Goal: Transaction & Acquisition: Purchase product/service

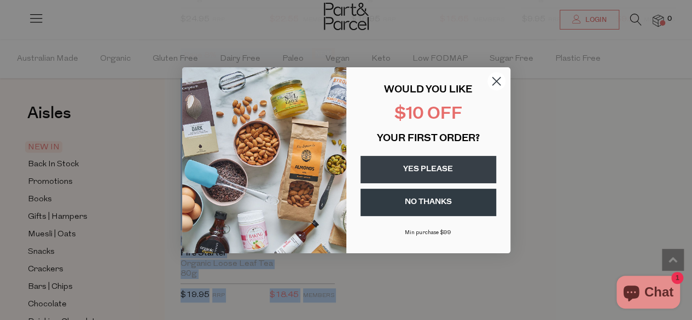
scroll to position [2302, 0]
click at [496, 79] on circle "Close dialog" at bounding box center [496, 81] width 18 height 18
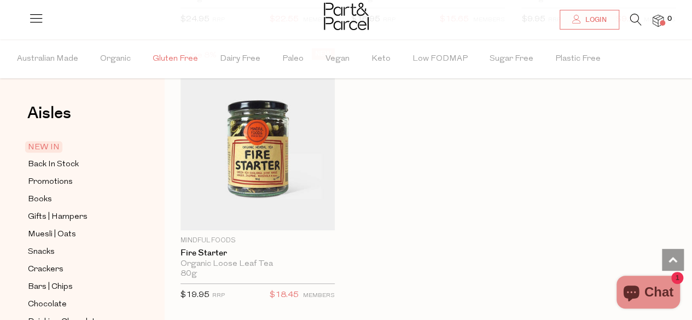
click at [165, 50] on span "Gluten Free" at bounding box center [175, 59] width 45 height 38
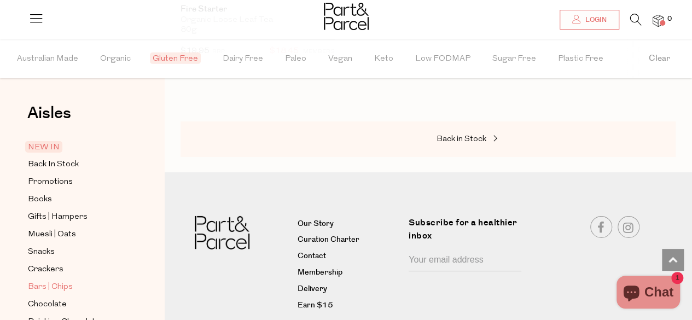
scroll to position [1751, 0]
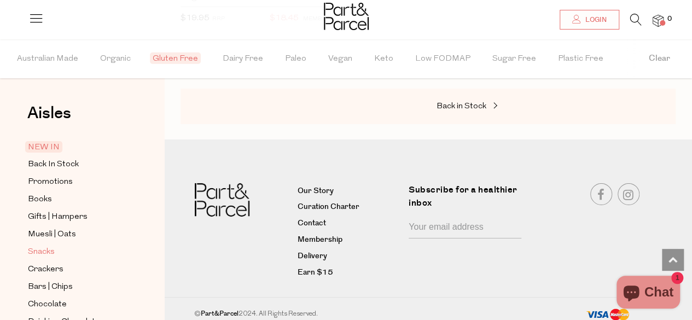
click at [47, 249] on span "Snacks" at bounding box center [41, 252] width 27 height 13
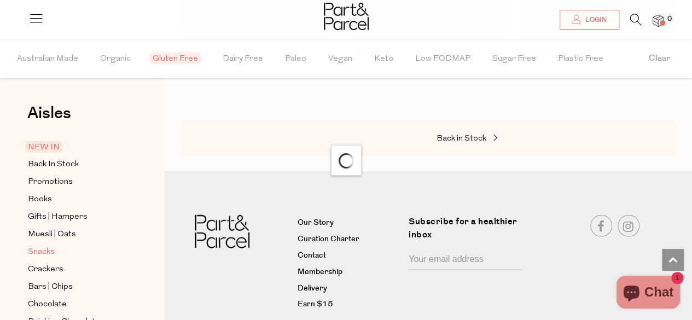
scroll to position [1094, 0]
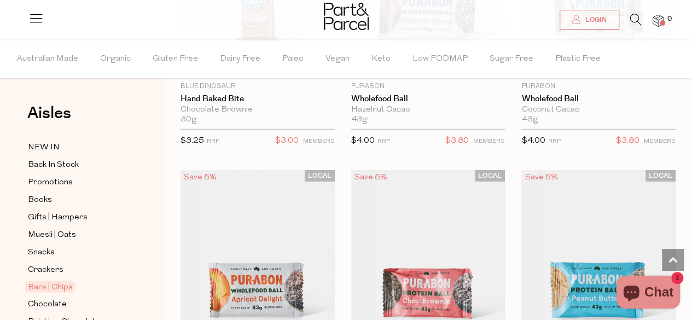
scroll to position [3708, 0]
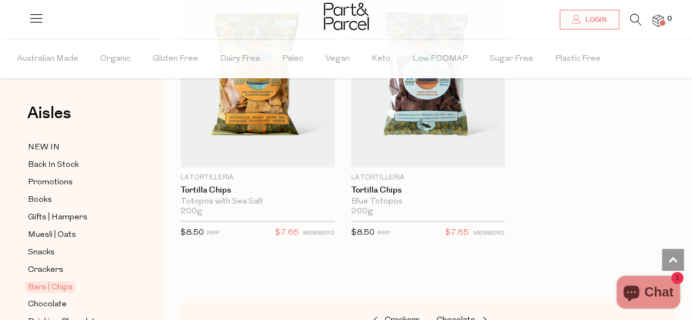
scroll to position [6700, 0]
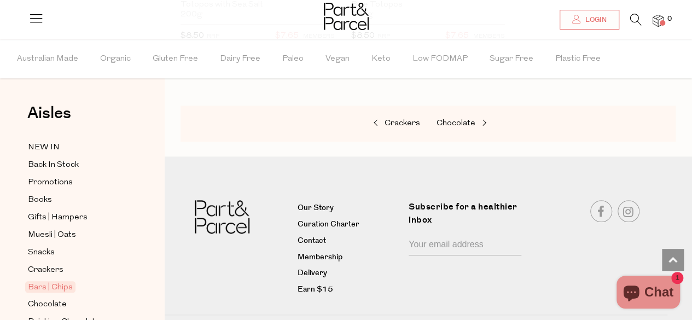
click at [39, 19] on icon at bounding box center [35, 17] width 15 height 15
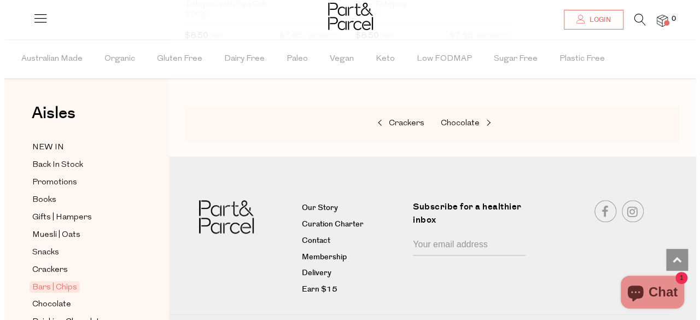
scroll to position [6778, 0]
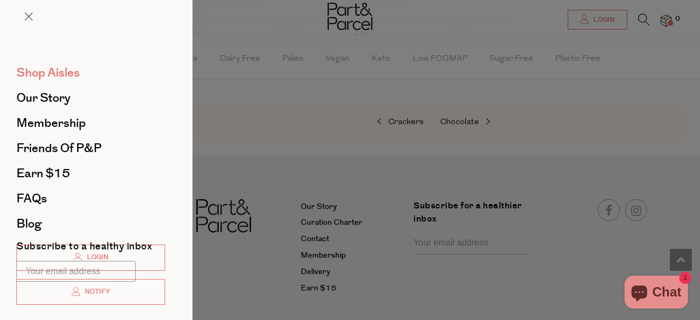
click at [56, 74] on span "Shop Aisles" at bounding box center [47, 73] width 63 height 18
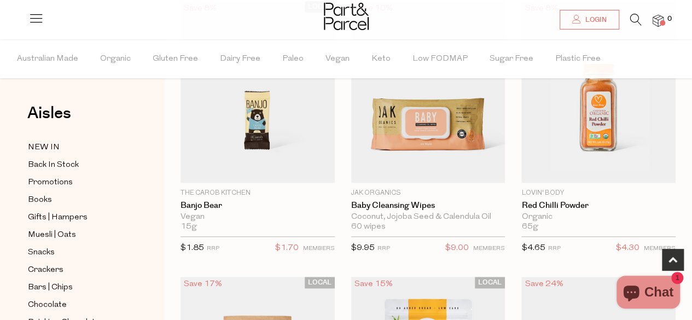
scroll to position [405, 0]
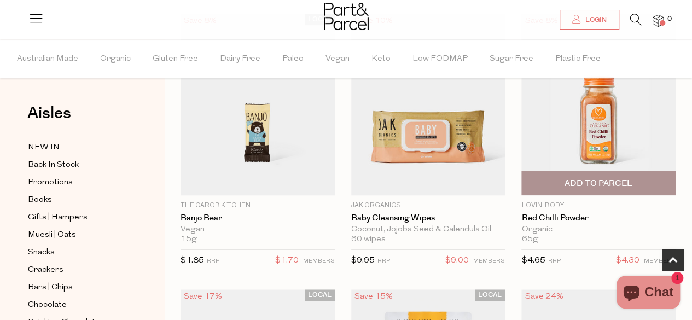
drag, startPoint x: 560, startPoint y: 110, endPoint x: 510, endPoint y: 214, distance: 115.7
click at [510, 214] on div "Save 8% 1 Add To Parcel Lovin' Body Red Chilli Powder Organic 65g Only 19 Avail…" at bounding box center [590, 143] width 171 height 259
click at [586, 181] on span "Add To Parcel" at bounding box center [599, 183] width 68 height 11
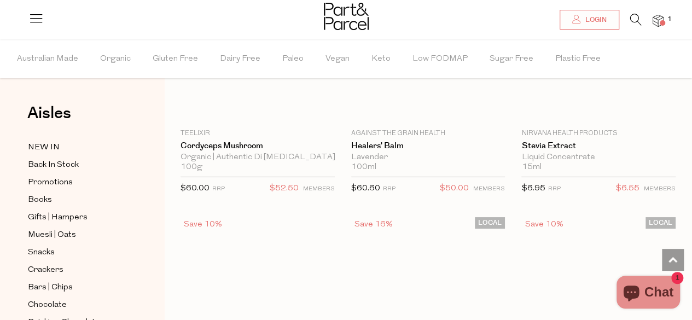
scroll to position [4163, 0]
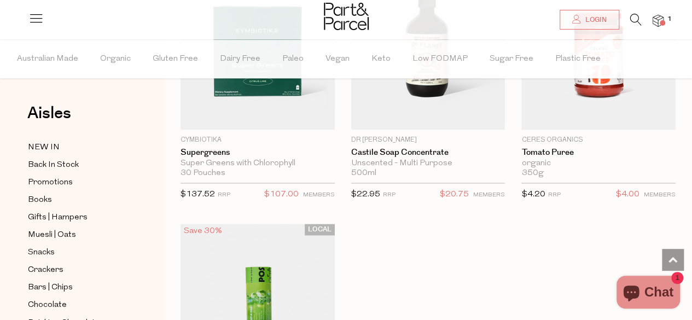
scroll to position [9074, 0]
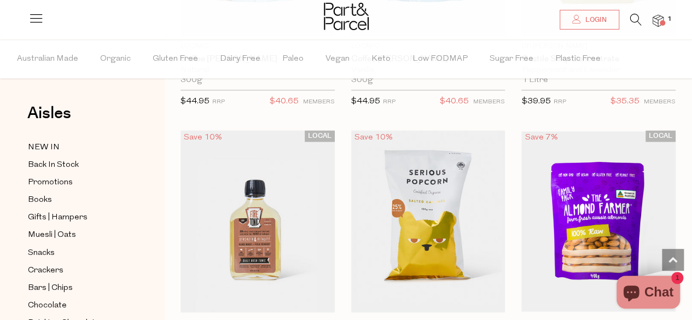
scroll to position [13477, 0]
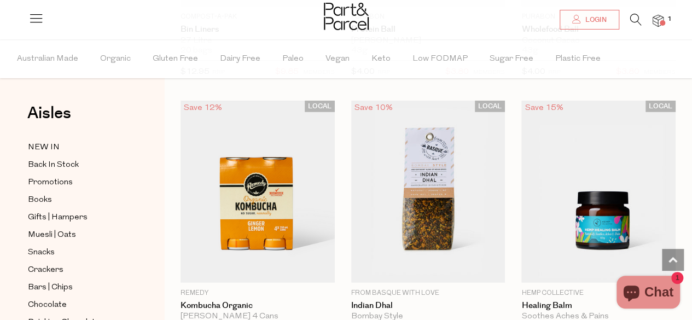
scroll to position [16045, 0]
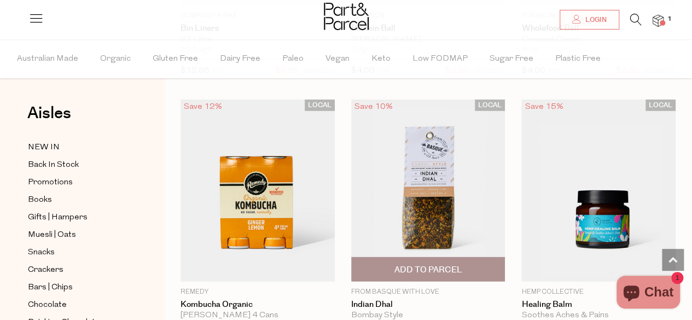
drag, startPoint x: 466, startPoint y: 118, endPoint x: 417, endPoint y: 210, distance: 104.3
click at [417, 264] on span "Add To Parcel" at bounding box center [428, 269] width 68 height 11
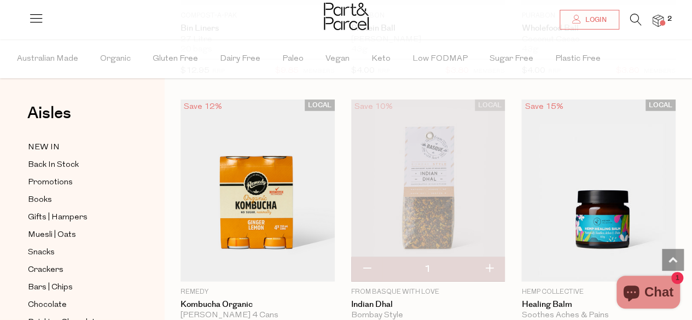
click at [492, 257] on button "button" at bounding box center [489, 269] width 31 height 24
type input "2"
click at [489, 257] on button "button" at bounding box center [489, 269] width 31 height 24
type input "3"
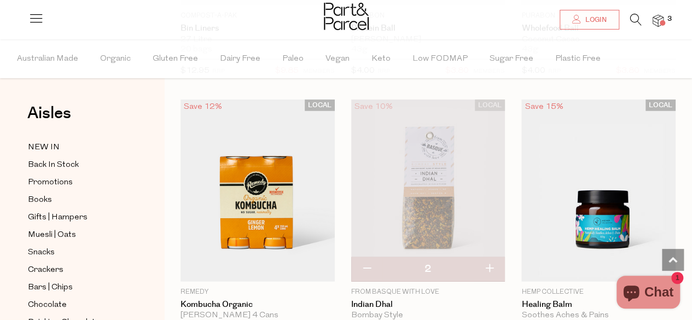
type input "3"
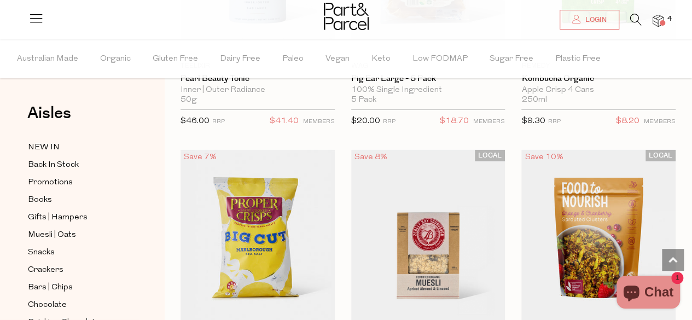
scroll to position [17927, 0]
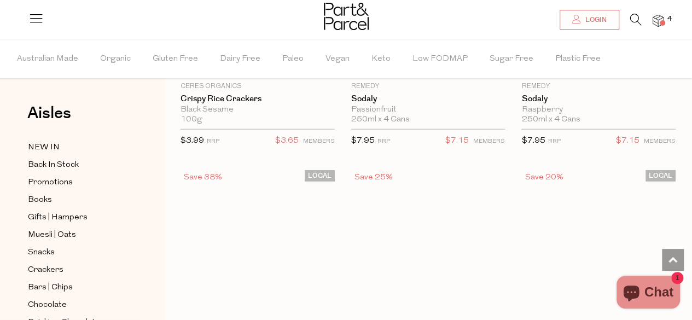
scroll to position [22085, 0]
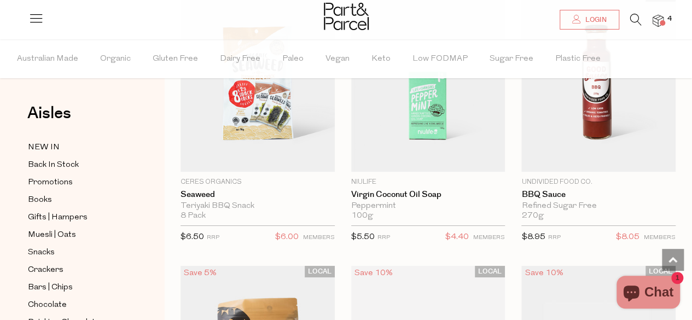
scroll to position [27157, 0]
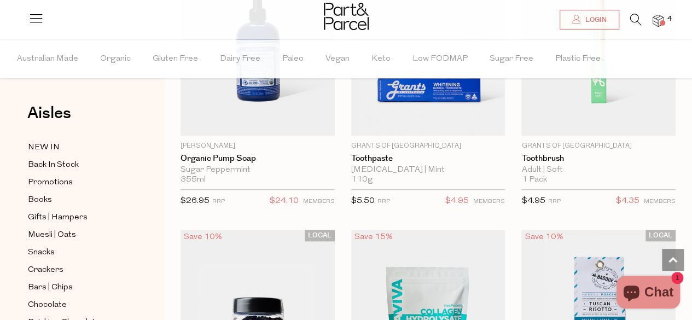
scroll to position [31681, 0]
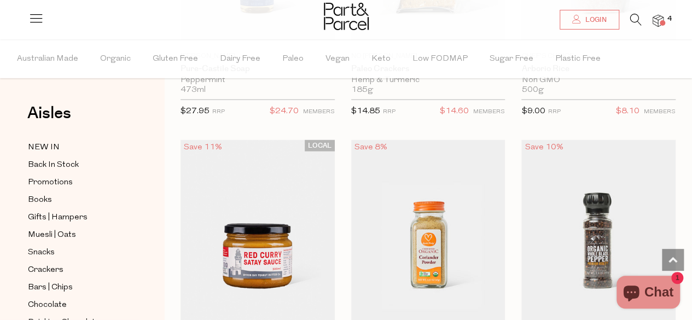
scroll to position [36422, 0]
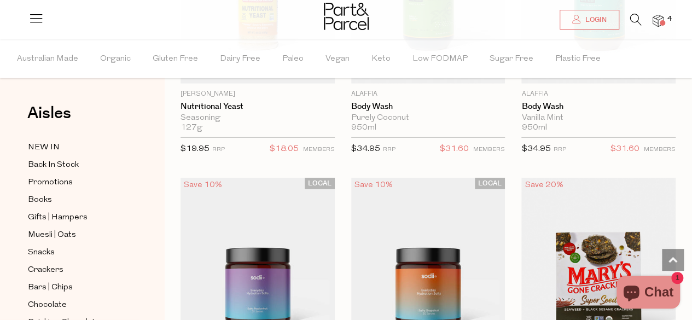
scroll to position [40798, 0]
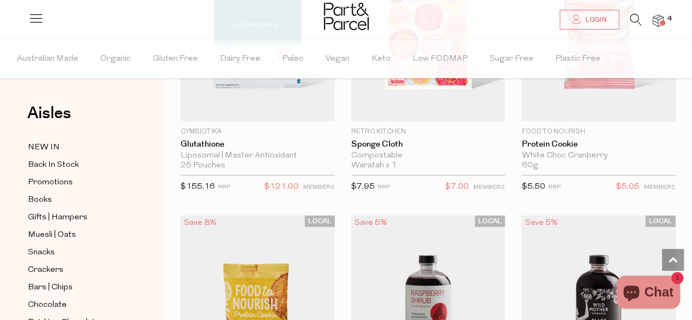
scroll to position [45175, 0]
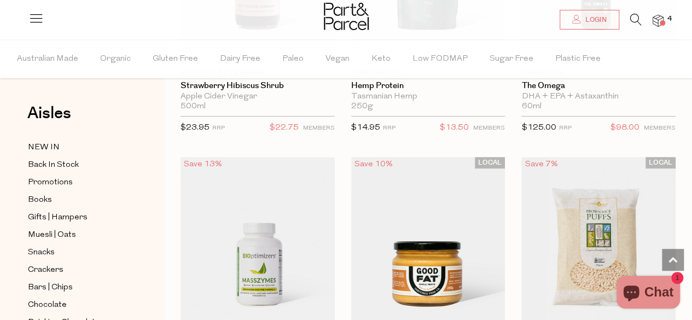
scroll to position [45875, 0]
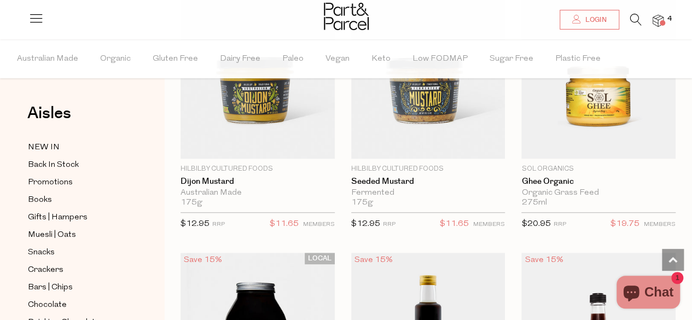
scroll to position [50143, 0]
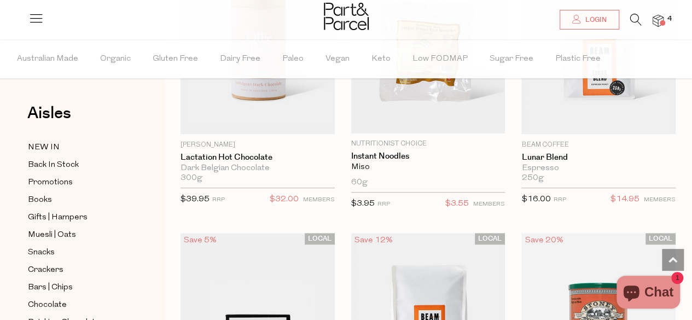
scroll to position [54301, 0]
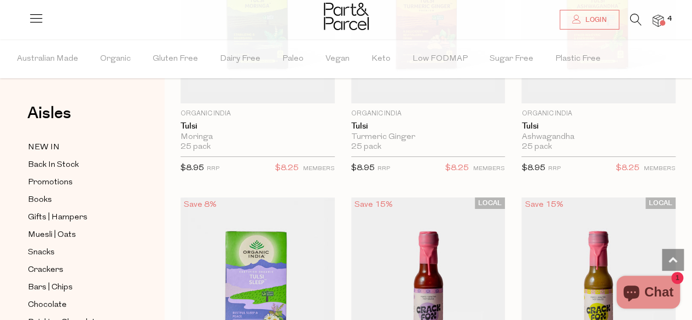
scroll to position [58196, 0]
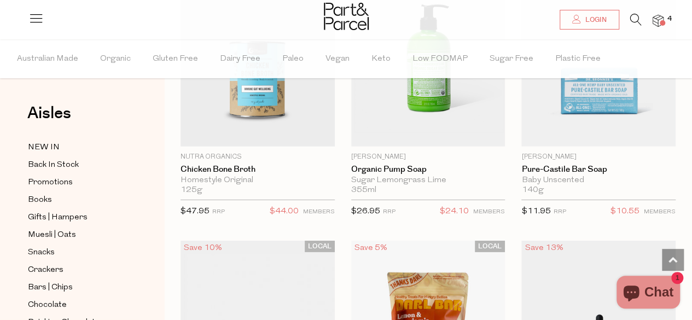
scroll to position [63938, 0]
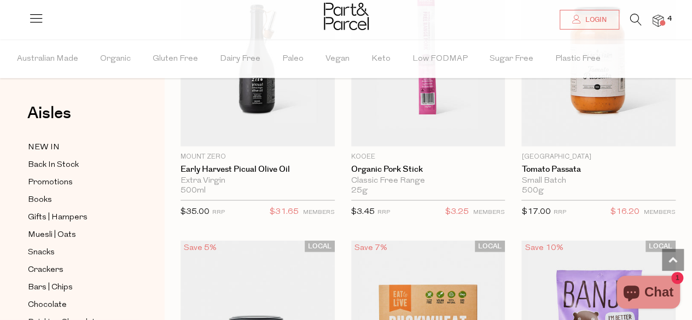
scroll to position [67656, 0]
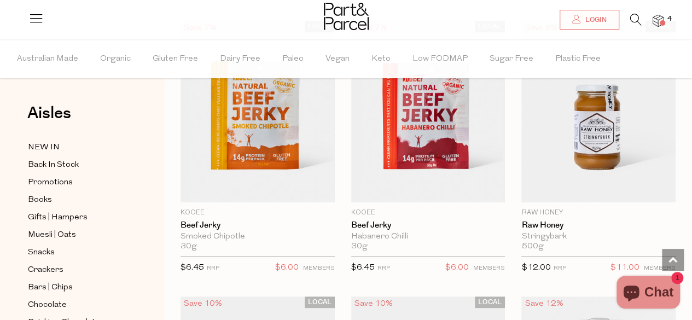
scroll to position [72733, 0]
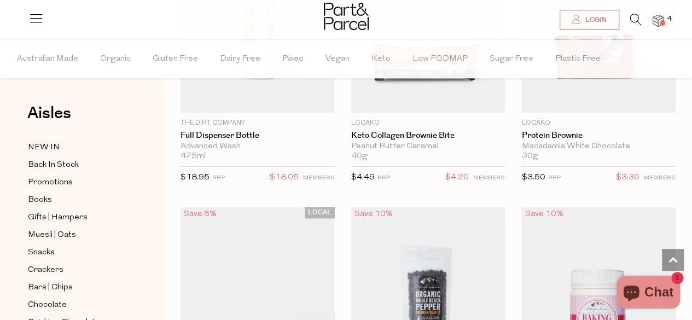
scroll to position [73352, 0]
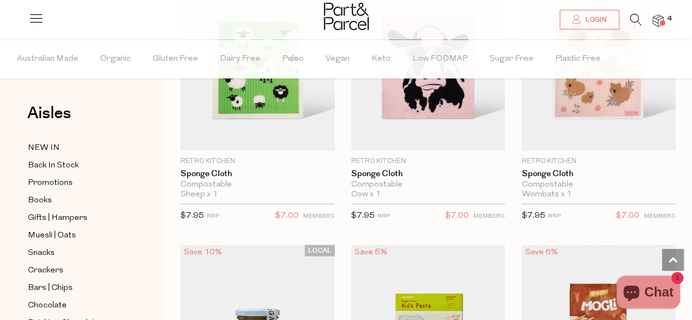
scroll to position [77729, 0]
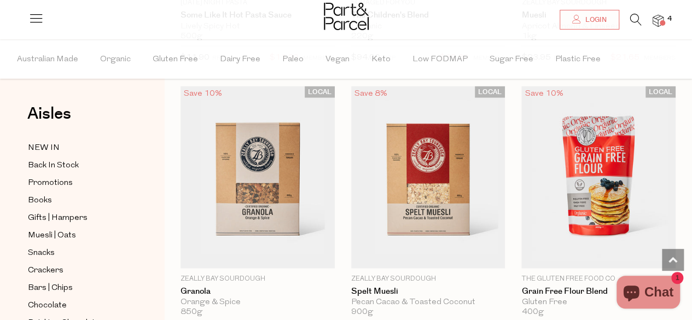
scroll to position [82025, 0]
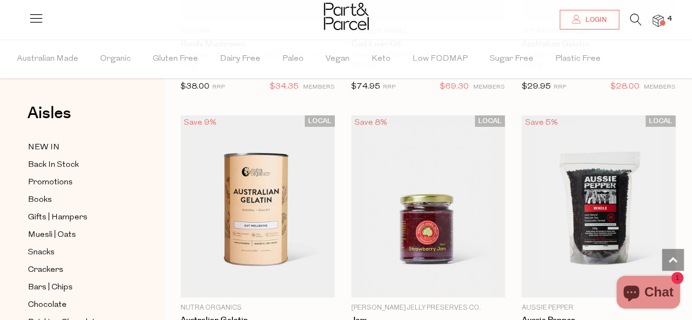
scroll to position [86687, 0]
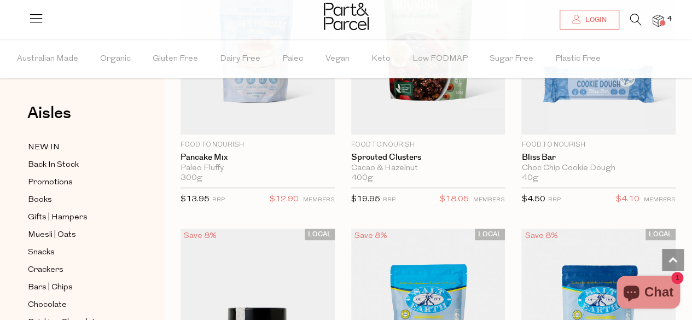
scroll to position [91545, 0]
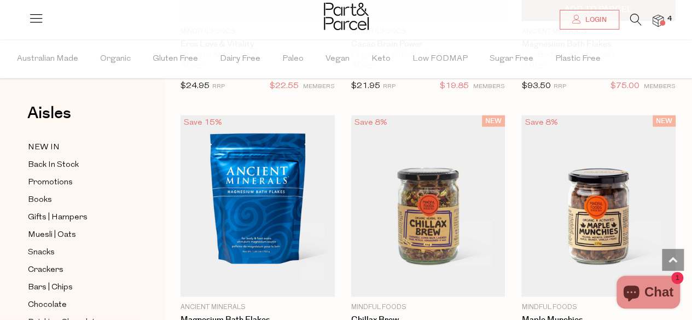
scroll to position [92486, 0]
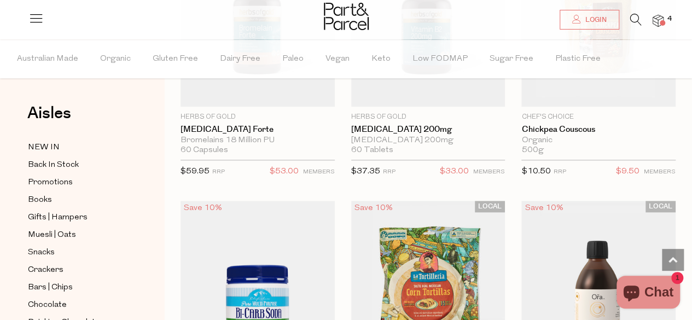
scroll to position [95989, 0]
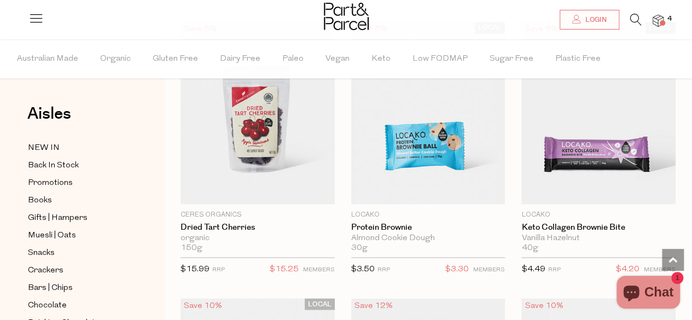
scroll to position [100580, 0]
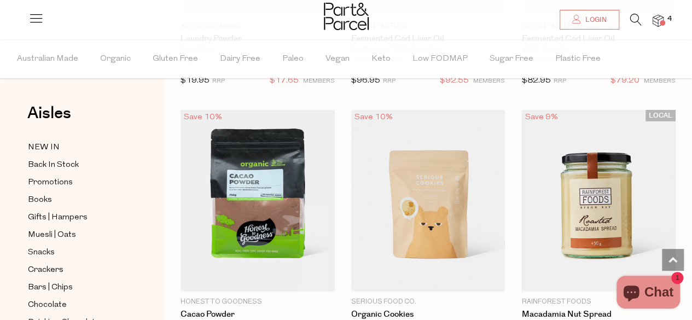
scroll to position [105300, 0]
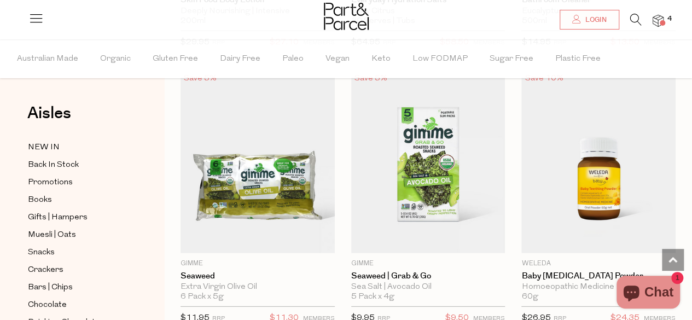
scroll to position [109404, 0]
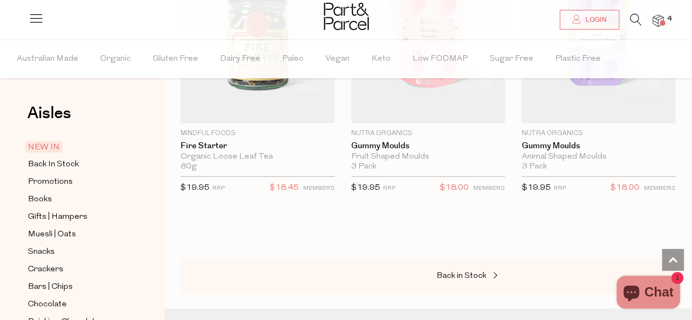
scroll to position [2497, 0]
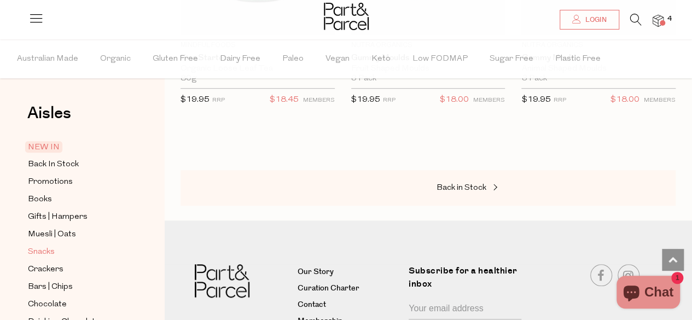
click at [50, 248] on span "Snacks" at bounding box center [41, 252] width 27 height 13
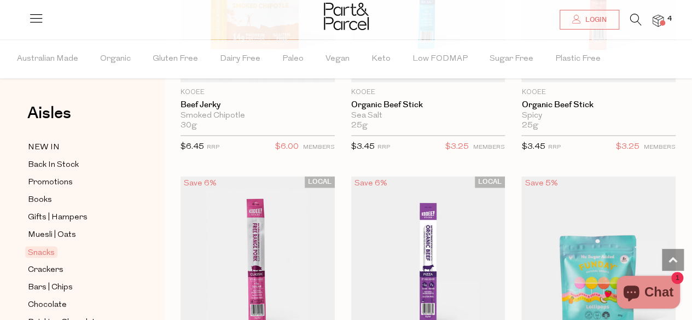
scroll to position [977, 0]
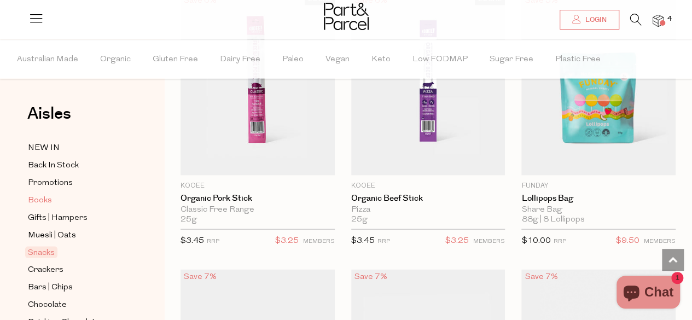
click at [47, 195] on span "Books" at bounding box center [40, 200] width 24 height 13
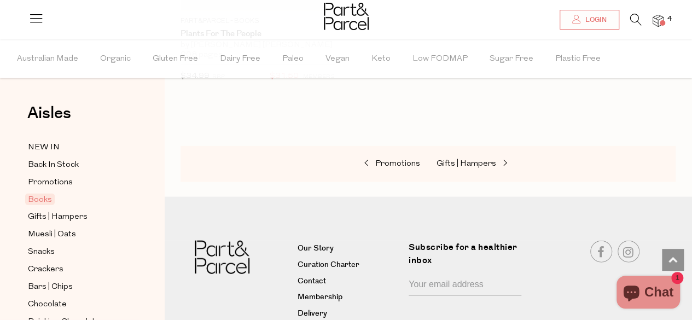
scroll to position [1201, 0]
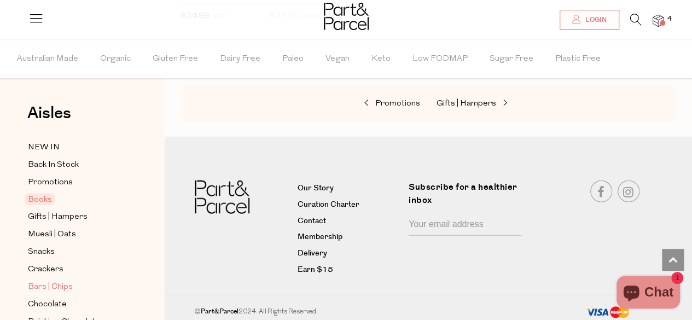
click at [37, 283] on span "Bars | Chips" at bounding box center [50, 287] width 45 height 13
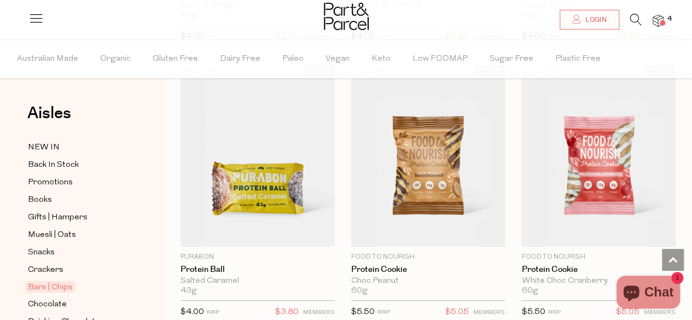
scroll to position [4163, 0]
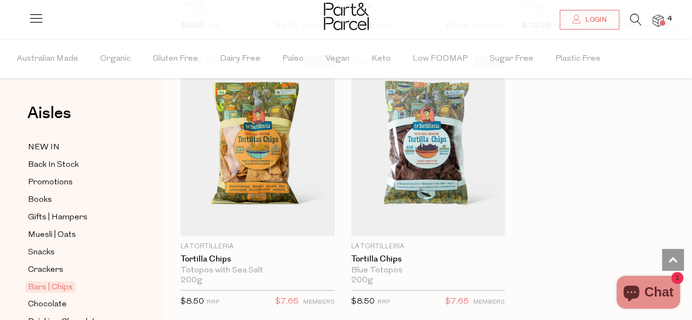
scroll to position [6553, 0]
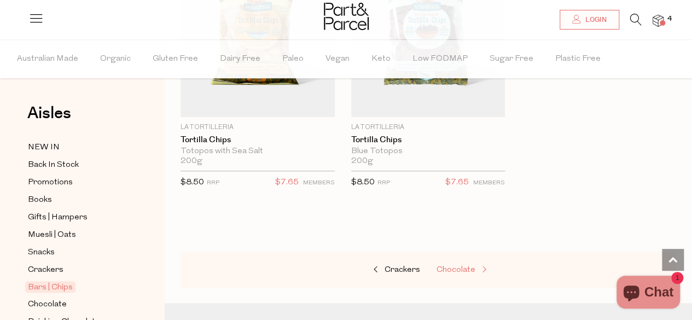
click at [453, 266] on span "Chocolate" at bounding box center [456, 270] width 39 height 8
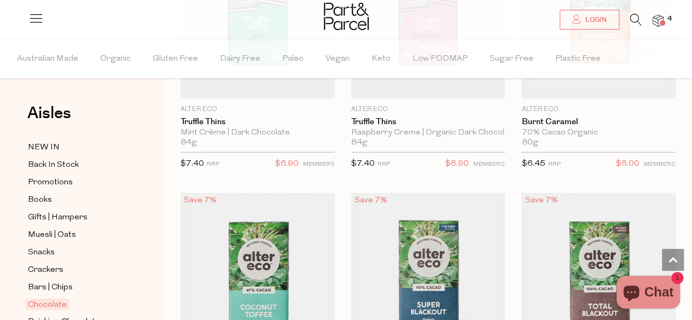
scroll to position [1630, 0]
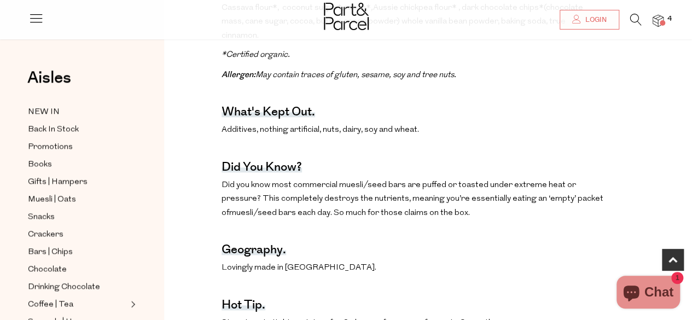
scroll to position [607, 0]
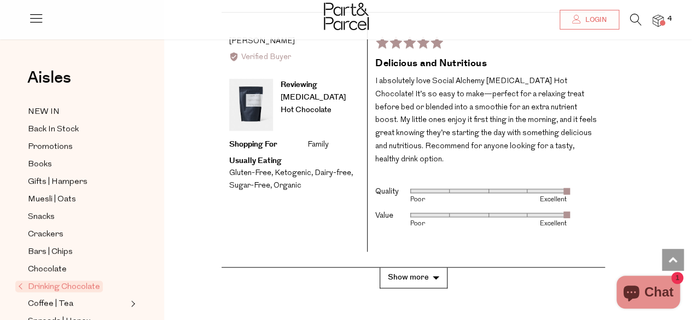
scroll to position [2626, 0]
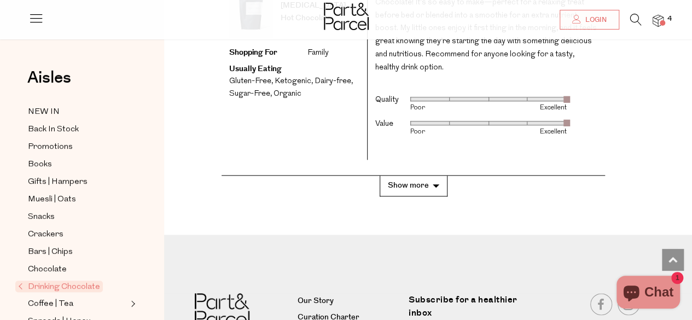
click at [408, 176] on button "Show more" at bounding box center [414, 186] width 68 height 20
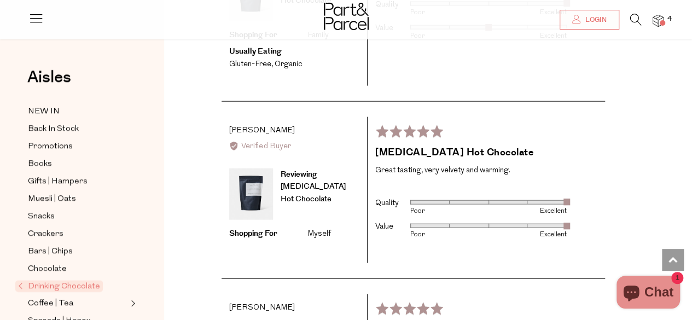
scroll to position [3423, 0]
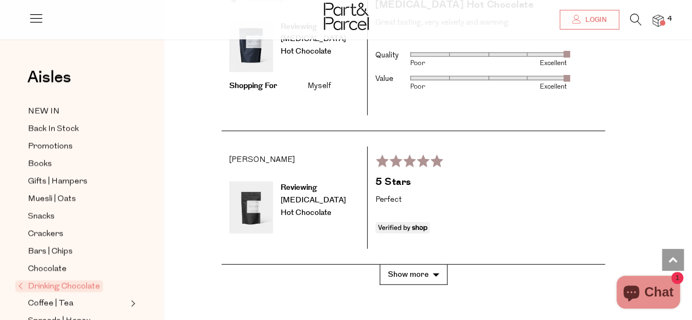
click at [422, 265] on button "Show more" at bounding box center [414, 275] width 68 height 20
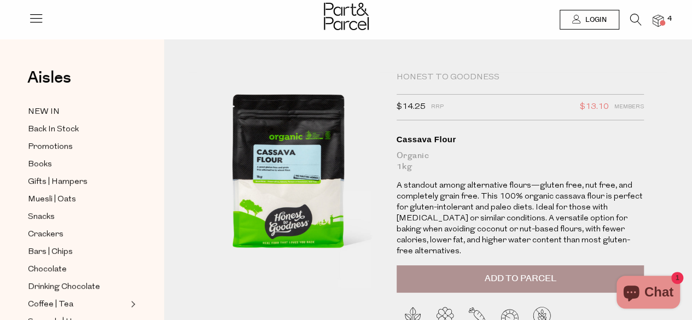
click at [476, 266] on button "Add to Parcel" at bounding box center [521, 278] width 248 height 27
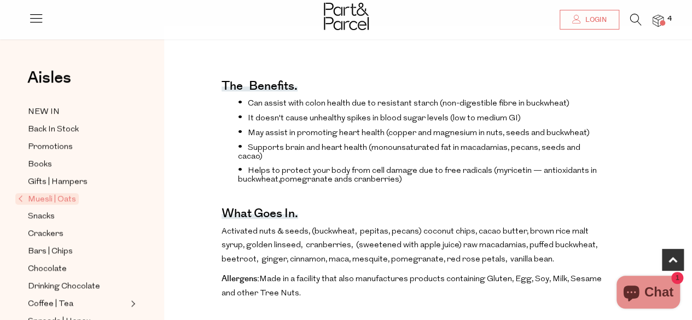
scroll to position [454, 0]
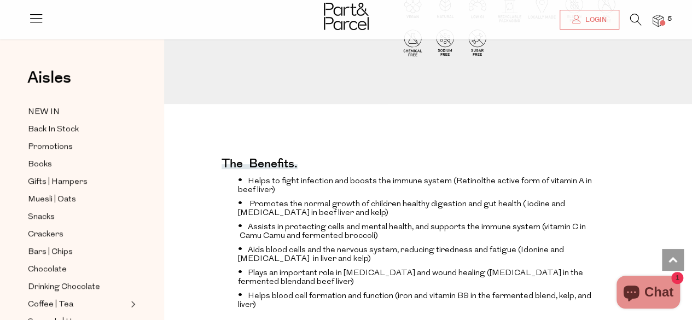
scroll to position [95, 0]
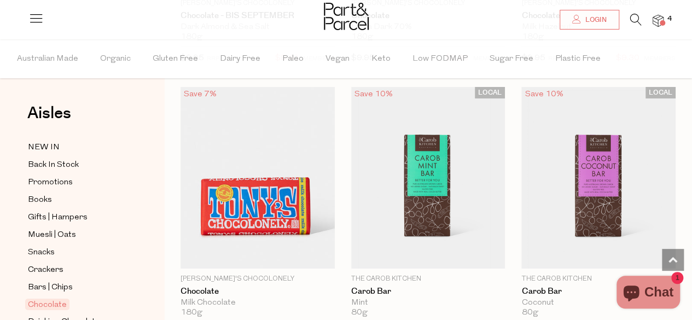
scroll to position [4135, 0]
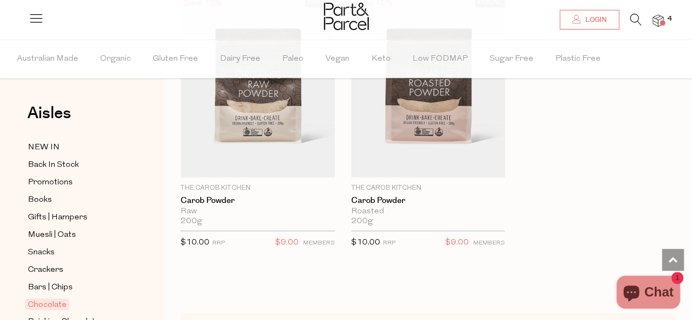
scroll to position [5490, 0]
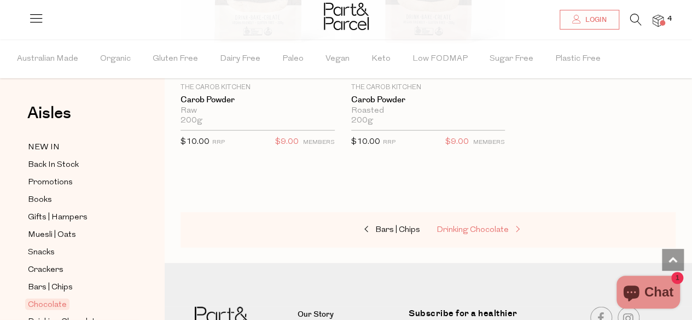
click at [475, 223] on link "Drinking Chocolate" at bounding box center [491, 230] width 109 height 14
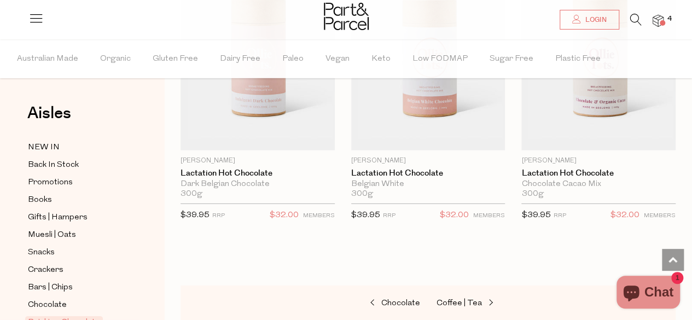
scroll to position [1616, 0]
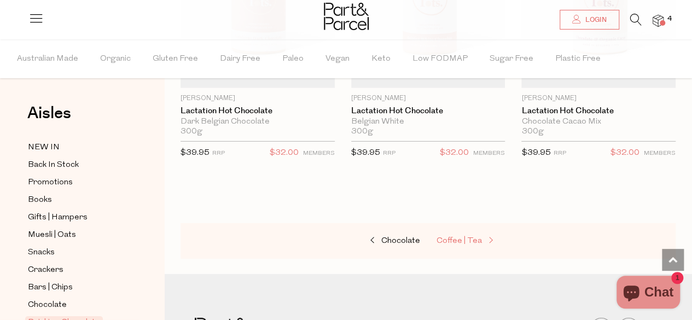
click at [473, 237] on span "Coffee | Tea" at bounding box center [459, 241] width 45 height 8
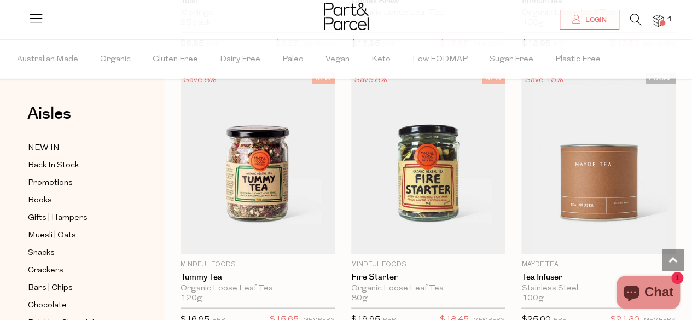
scroll to position [3080, 0]
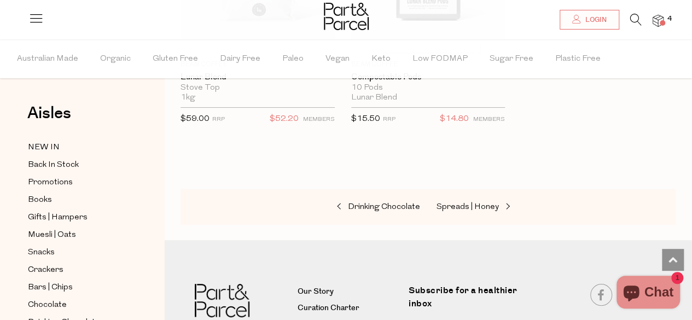
scroll to position [8282, 0]
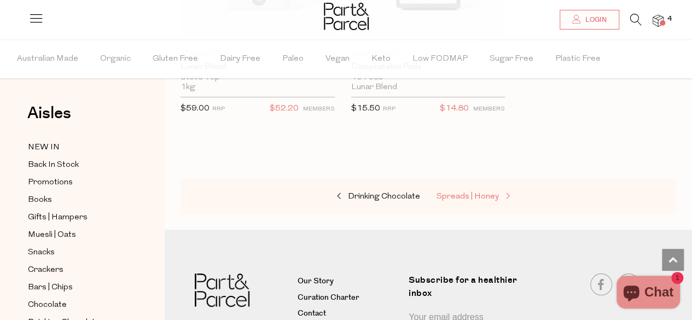
click at [452, 193] on span "Spreads | Honey" at bounding box center [468, 197] width 62 height 8
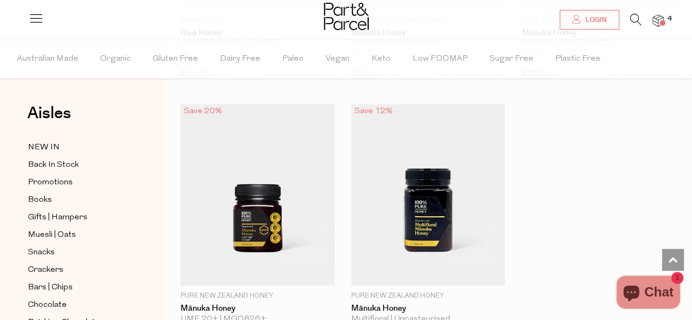
scroll to position [4683, 0]
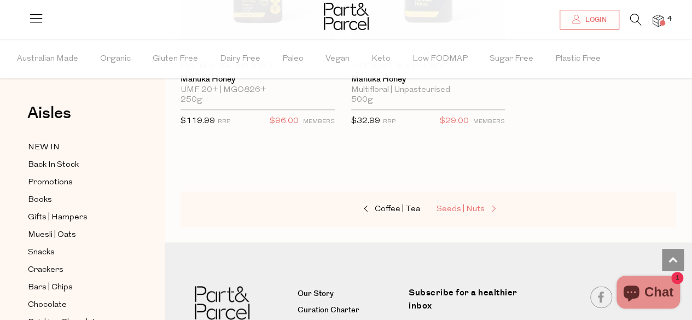
click at [450, 202] on link "Seeds | Nuts" at bounding box center [491, 209] width 109 height 14
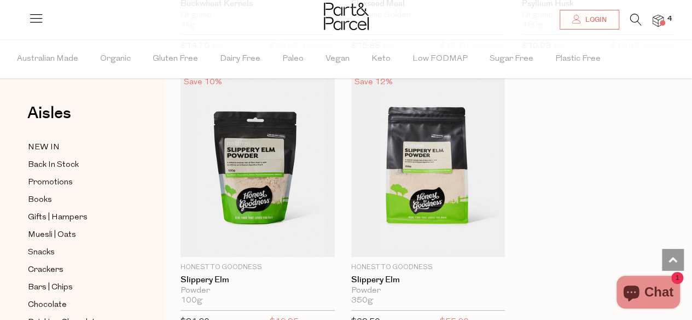
scroll to position [4260, 0]
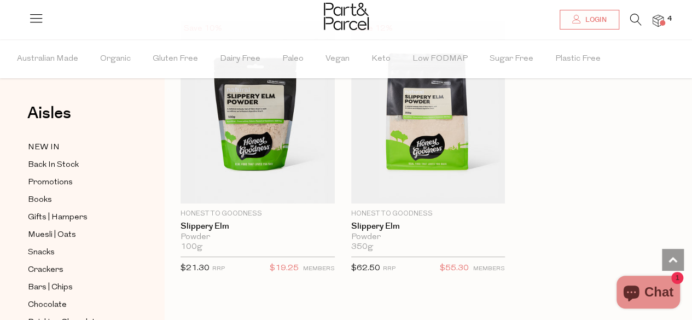
click at [661, 22] on span at bounding box center [662, 22] width 5 height 5
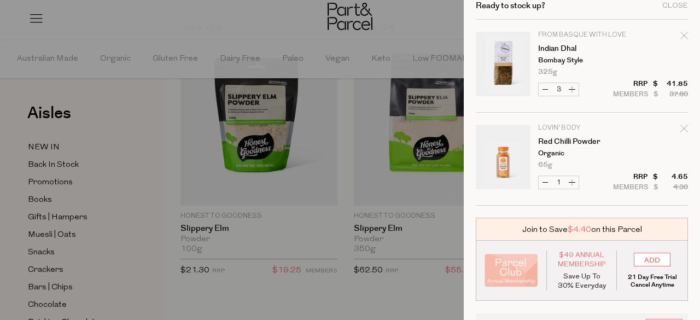
scroll to position [0, 0]
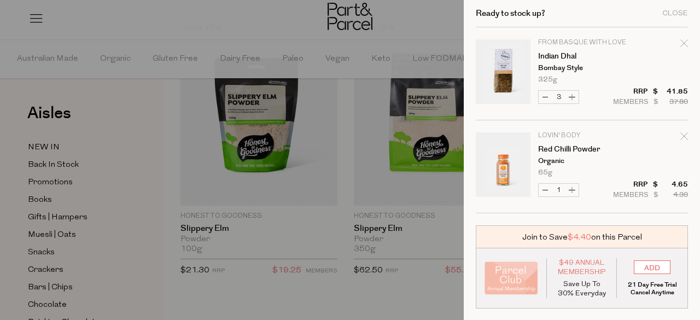
click at [422, 295] on div at bounding box center [350, 160] width 700 height 320
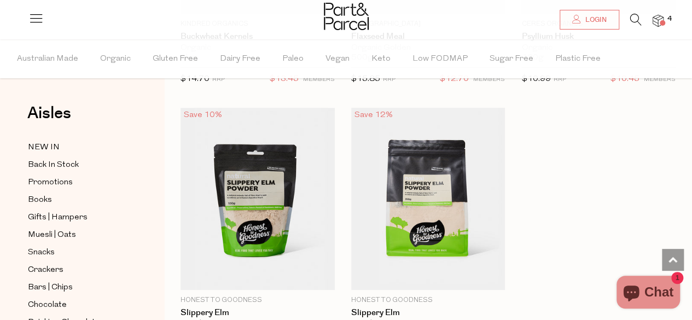
scroll to position [4185, 0]
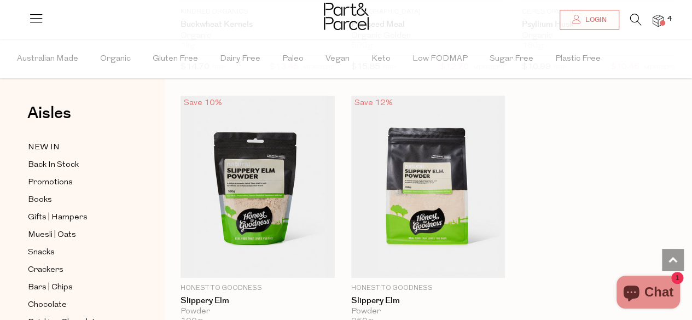
click at [631, 25] on icon at bounding box center [635, 20] width 11 height 12
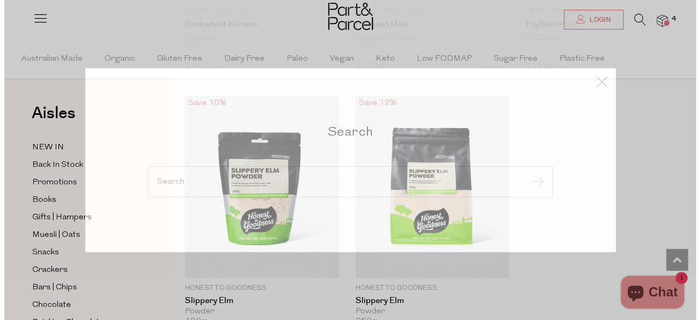
scroll to position [4234, 0]
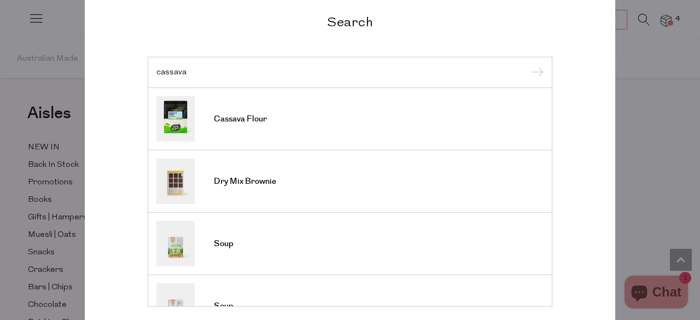
type input "cassava"
click at [527, 65] on input "submit" at bounding box center [535, 73] width 16 height 16
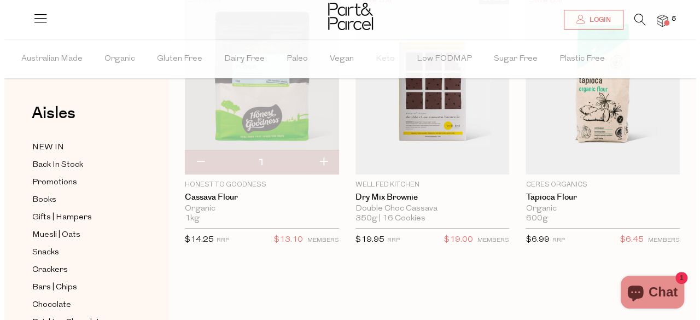
scroll to position [72, 0]
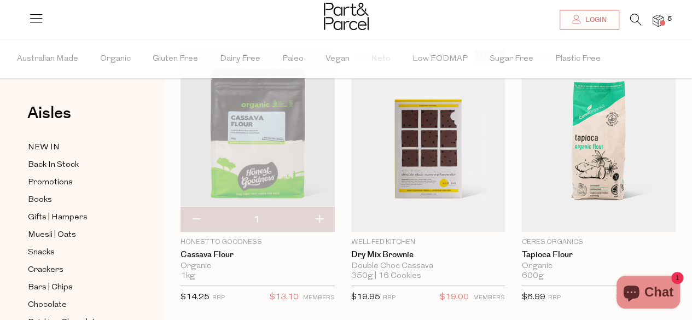
click at [657, 21] on img at bounding box center [658, 21] width 11 height 13
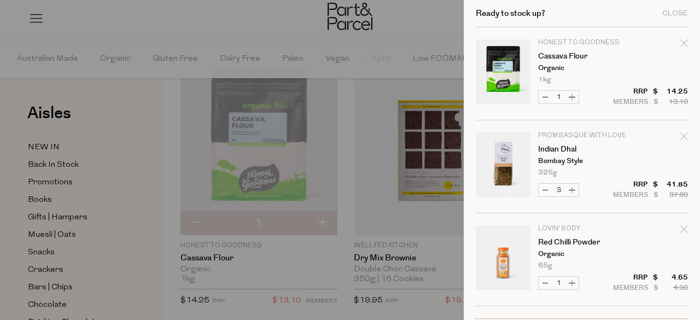
click at [418, 37] on div at bounding box center [350, 160] width 700 height 320
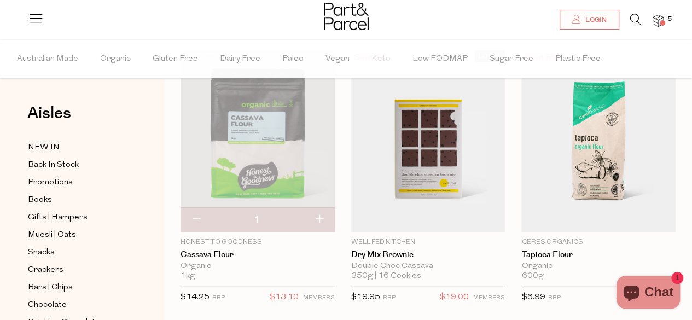
click at [639, 18] on icon at bounding box center [635, 20] width 11 height 12
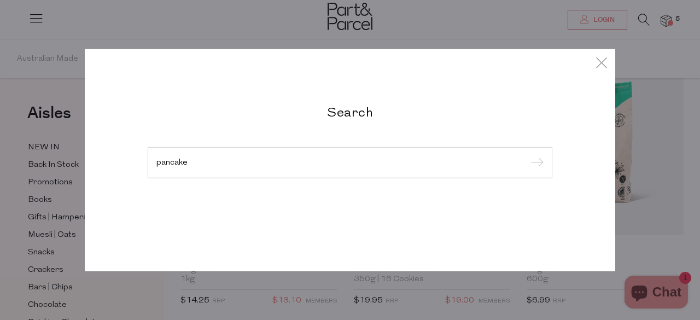
type input "pancake"
click at [527, 155] on input "submit" at bounding box center [535, 163] width 16 height 16
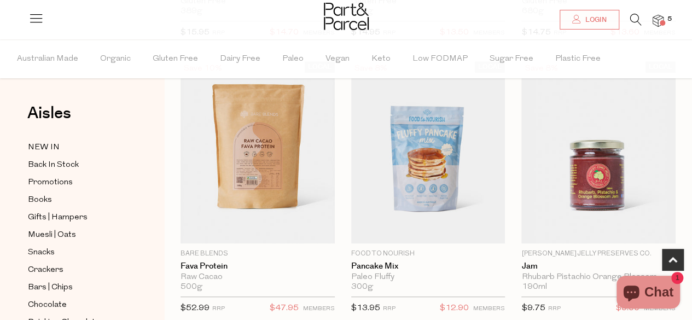
scroll to position [357, 0]
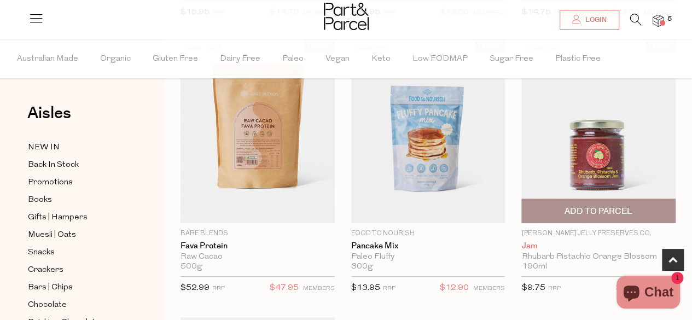
drag, startPoint x: 700, startPoint y: 180, endPoint x: 675, endPoint y: 243, distance: 67.6
click at [675, 243] on link "Jam" at bounding box center [598, 246] width 154 height 10
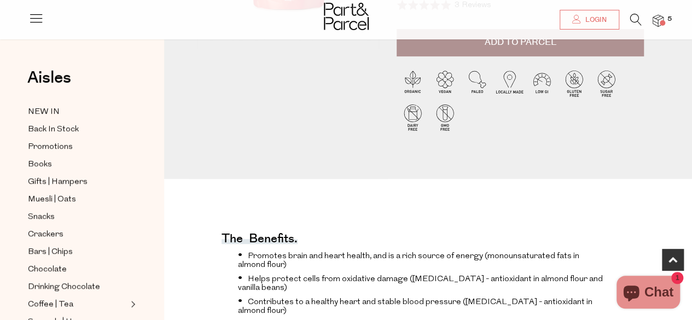
scroll to position [457, 0]
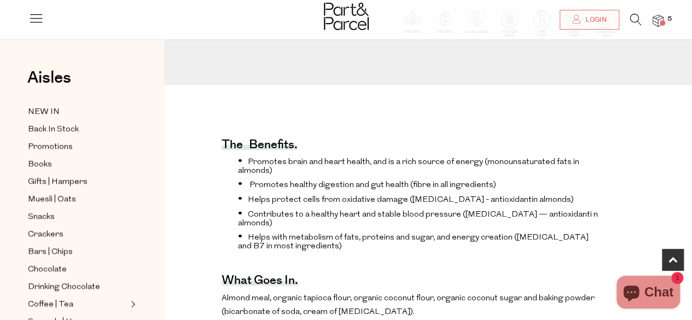
scroll to position [417, 0]
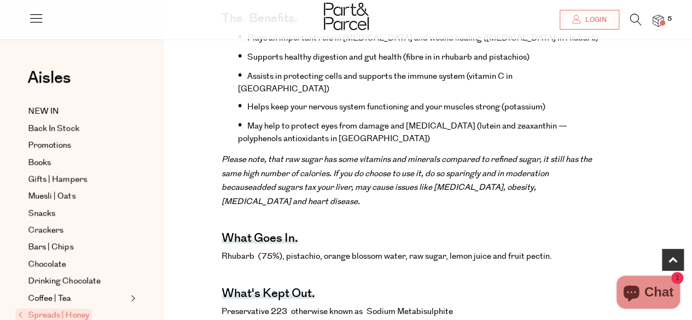
scroll to position [467, 0]
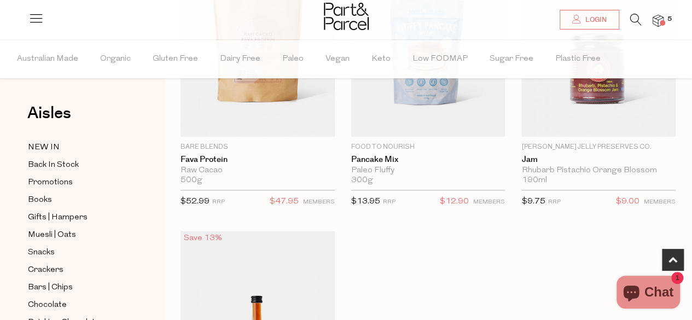
scroll to position [442, 0]
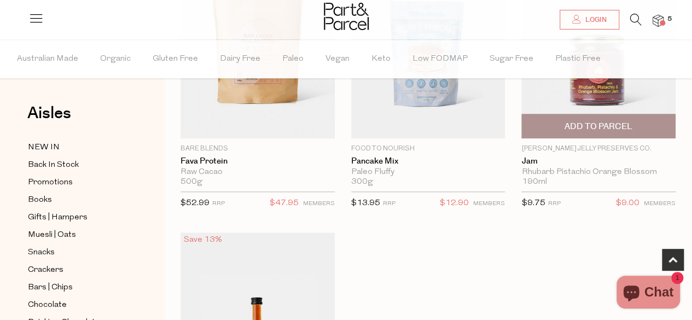
click at [559, 94] on img at bounding box center [598, 47] width 154 height 182
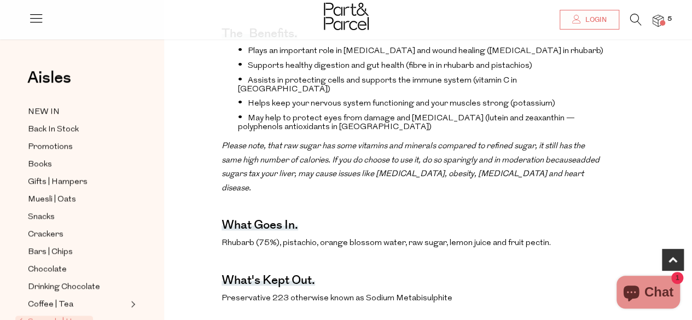
scroll to position [474, 0]
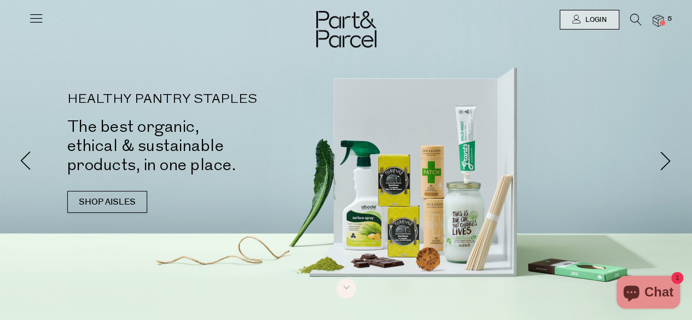
click at [664, 20] on div at bounding box center [346, 19] width 692 height 39
click at [659, 21] on img at bounding box center [658, 21] width 11 height 13
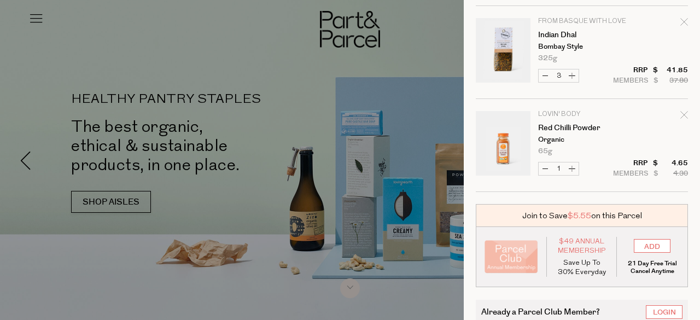
scroll to position [129, 0]
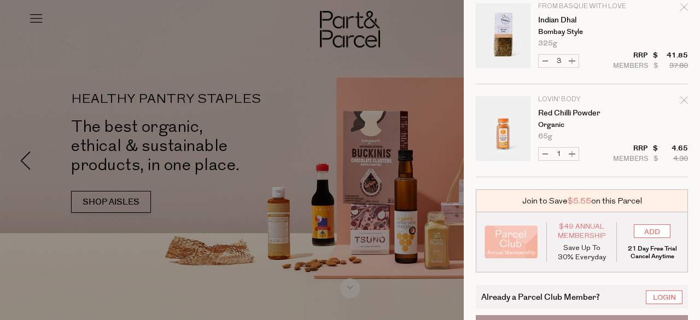
click at [175, 63] on div at bounding box center [350, 160] width 700 height 320
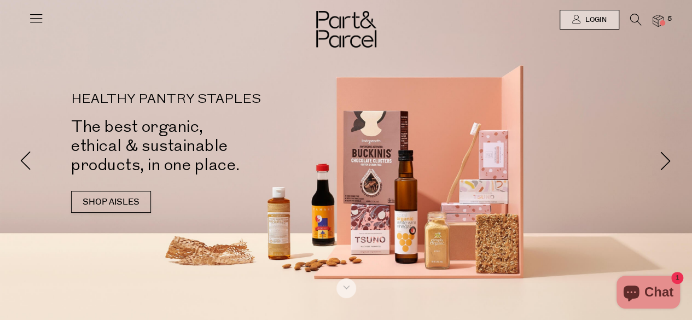
click at [38, 20] on icon at bounding box center [35, 17] width 15 height 15
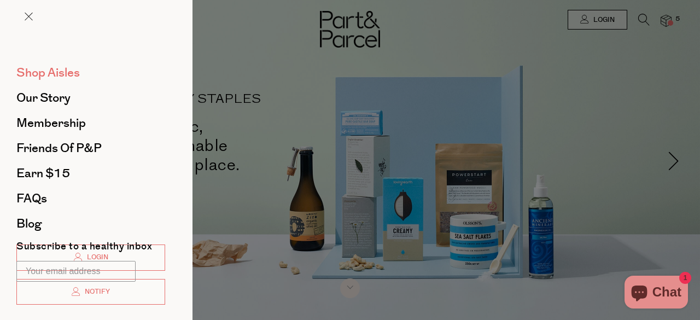
click at [57, 68] on span "Shop Aisles" at bounding box center [47, 73] width 63 height 18
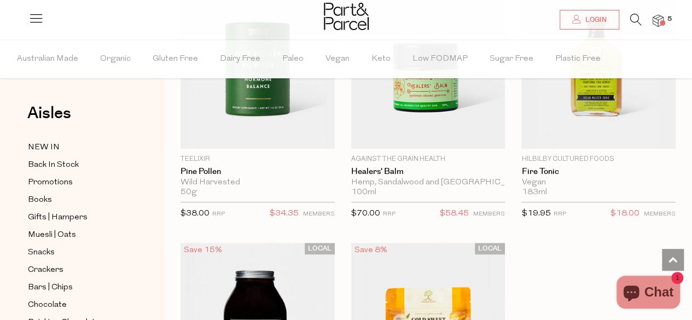
scroll to position [4390, 0]
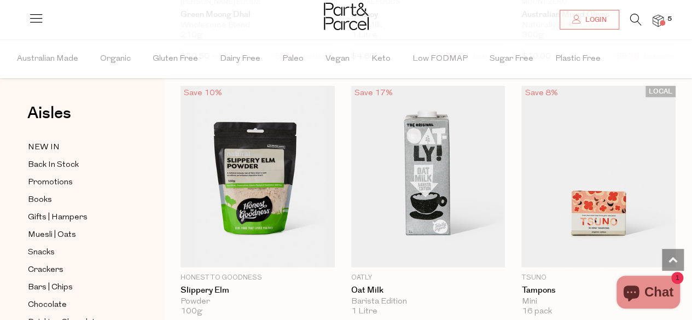
scroll to position [5208, 0]
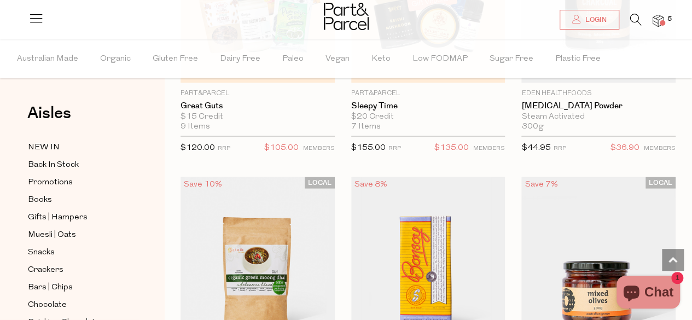
click at [287, 196] on img at bounding box center [258, 268] width 154 height 182
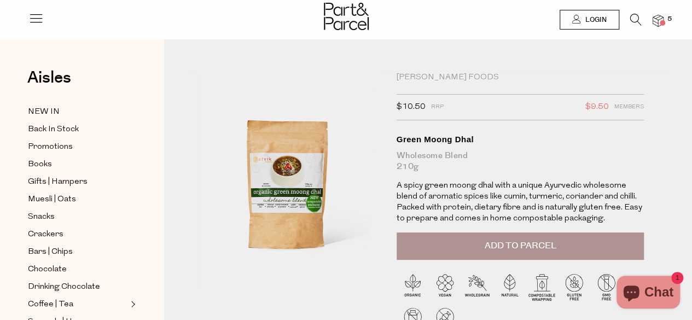
click at [640, 15] on icon at bounding box center [635, 20] width 11 height 12
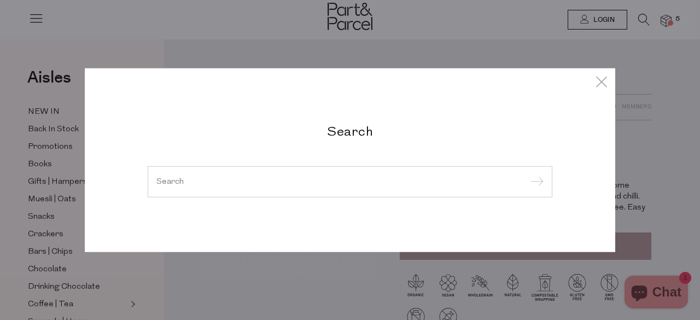
click at [360, 134] on h2 "Search" at bounding box center [350, 131] width 405 height 16
click at [350, 178] on input "search" at bounding box center [349, 181] width 387 height 8
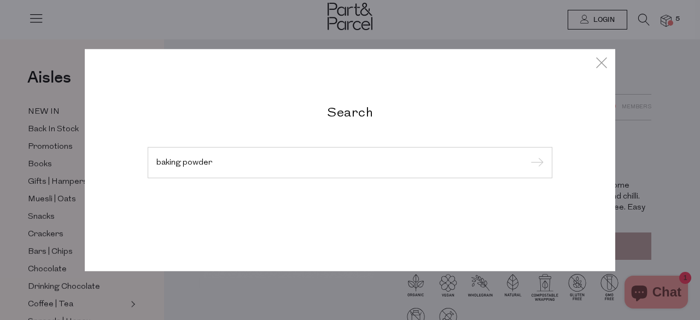
type input "baking powder"
click at [527, 155] on input "submit" at bounding box center [535, 163] width 16 height 16
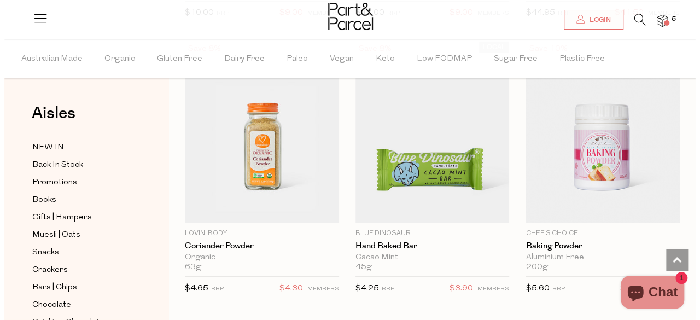
scroll to position [158, 0]
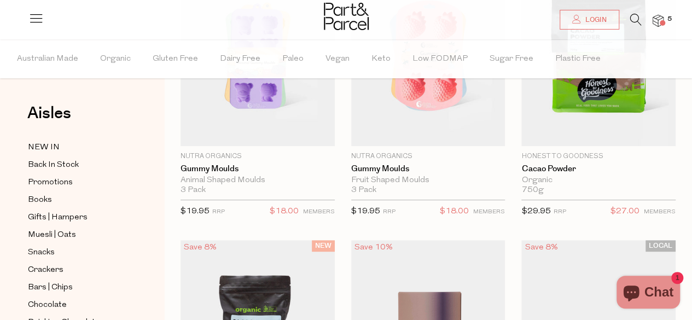
click at [633, 17] on icon at bounding box center [635, 20] width 11 height 12
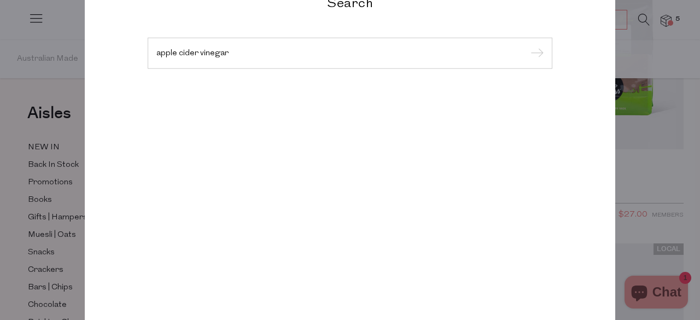
type input "apple cider vinegar"
click at [527, 45] on input "submit" at bounding box center [535, 53] width 16 height 16
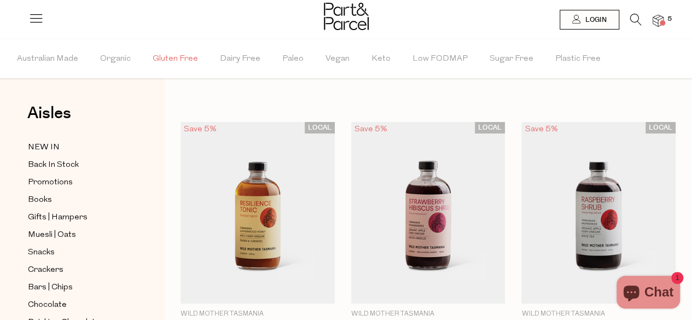
click at [184, 54] on span "Gluten Free" at bounding box center [175, 59] width 45 height 38
click at [670, 57] on button "Clear" at bounding box center [659, 58] width 65 height 39
click at [170, 59] on span "Gluten Free" at bounding box center [175, 59] width 45 height 38
click at [364, 20] on img at bounding box center [346, 16] width 45 height 27
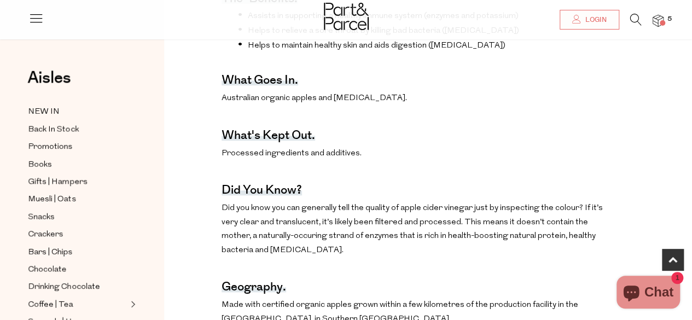
scroll to position [621, 0]
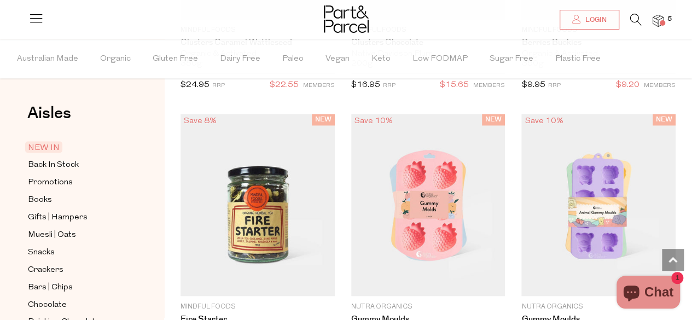
scroll to position [3272, 0]
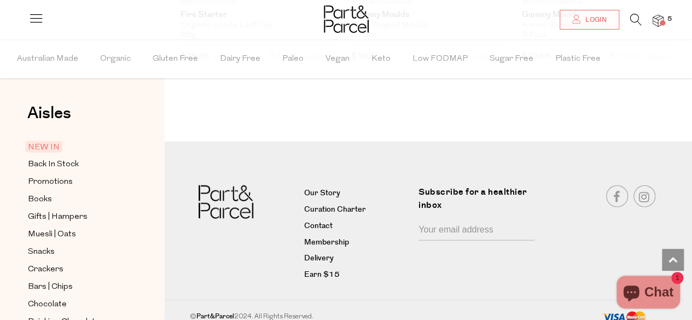
click at [50, 150] on span "NEW IN" at bounding box center [43, 146] width 37 height 11
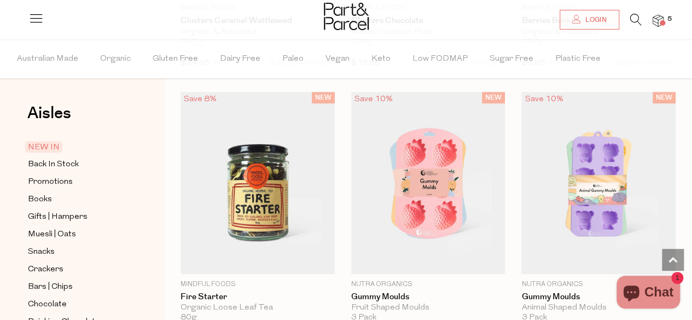
scroll to position [2444, 0]
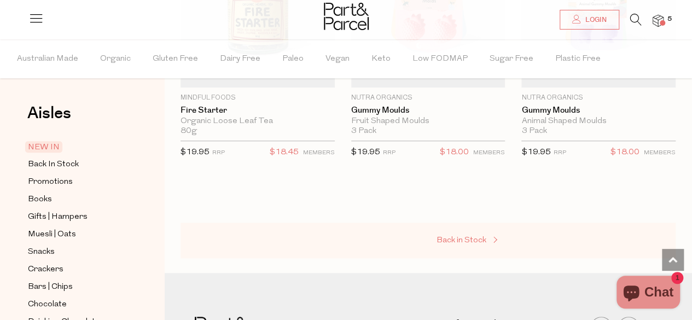
click at [463, 236] on span "Back in Stock" at bounding box center [462, 240] width 50 height 8
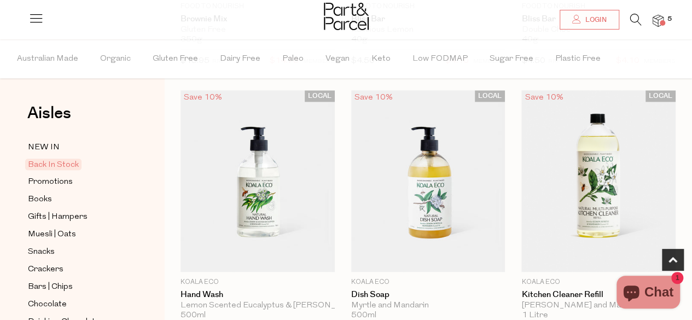
scroll to position [926, 0]
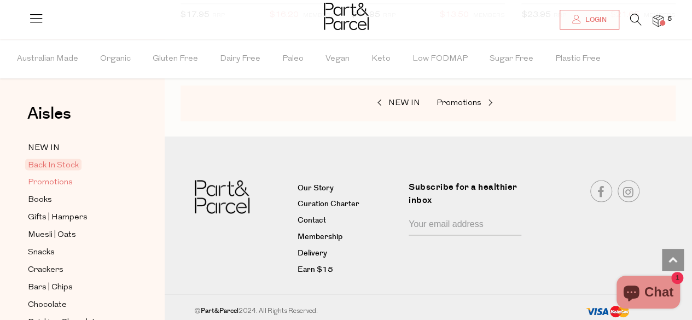
click at [60, 183] on span "Promotions" at bounding box center [50, 182] width 45 height 13
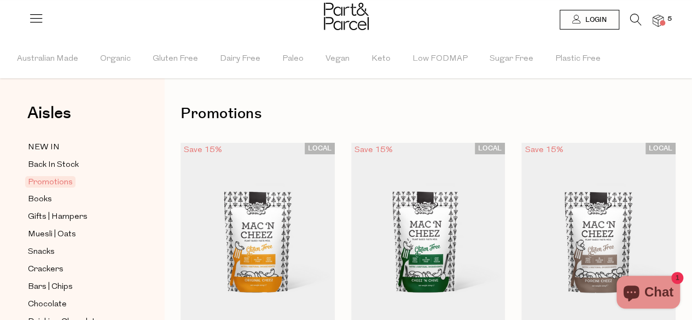
click at [36, 16] on icon at bounding box center [35, 17] width 15 height 15
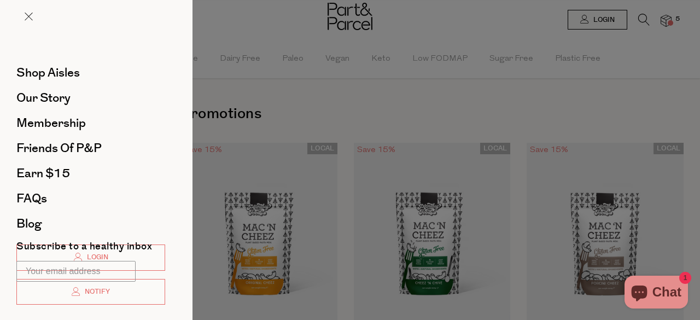
click at [618, 66] on div at bounding box center [350, 160] width 700 height 320
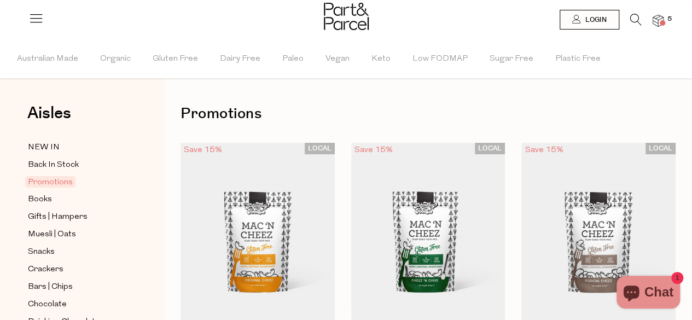
click at [632, 16] on icon at bounding box center [635, 20] width 11 height 12
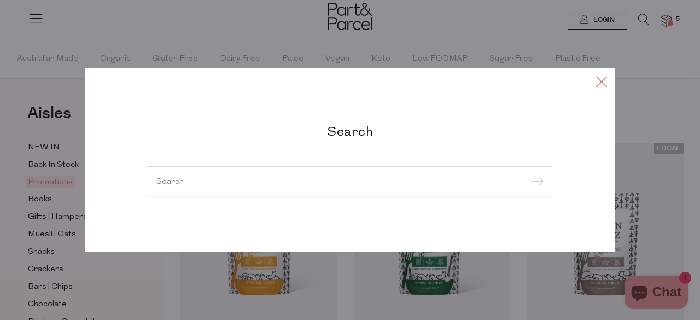
click at [609, 80] on icon at bounding box center [602, 81] width 16 height 16
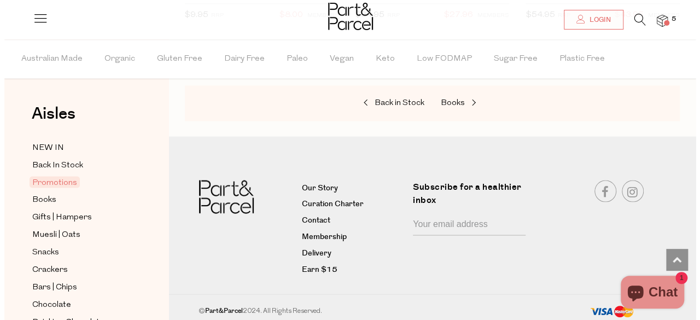
scroll to position [219, 0]
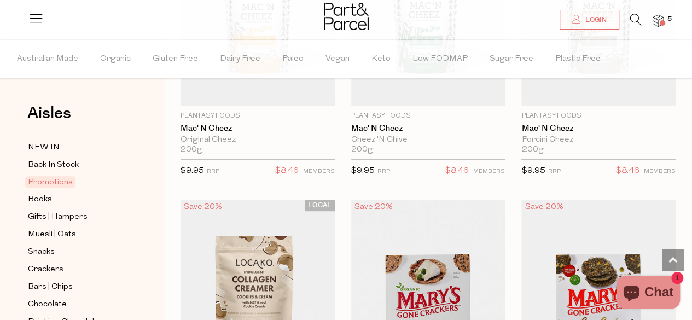
click at [630, 16] on icon at bounding box center [635, 20] width 11 height 12
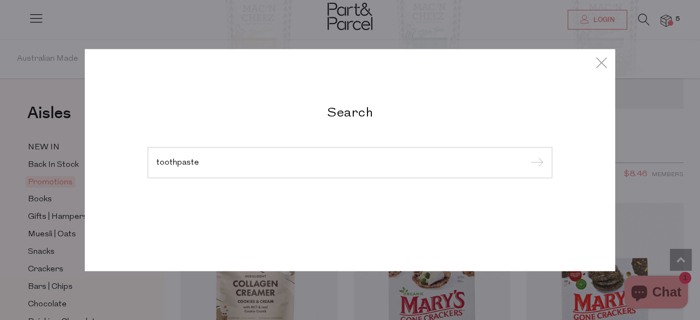
type input "toothpaste"
click at [527, 155] on input "submit" at bounding box center [535, 163] width 16 height 16
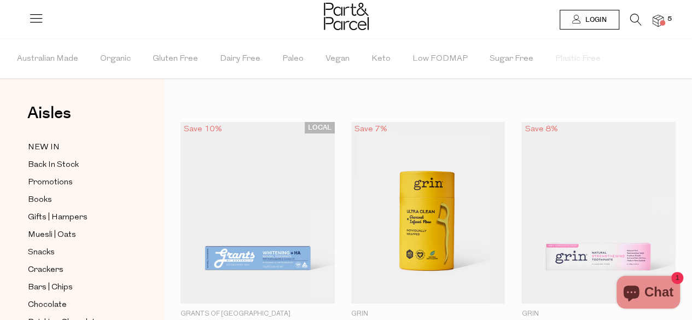
click at [637, 20] on icon at bounding box center [635, 20] width 11 height 12
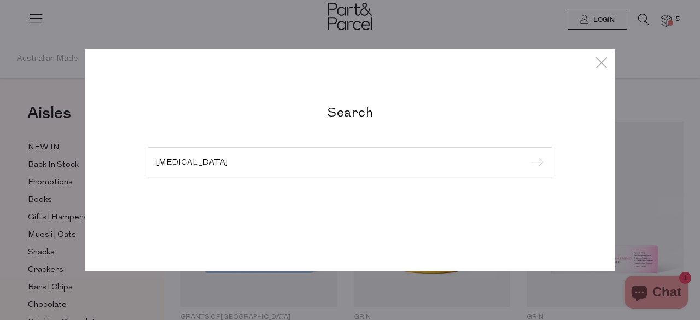
type input "lip balm"
click at [527, 155] on input "submit" at bounding box center [535, 163] width 16 height 16
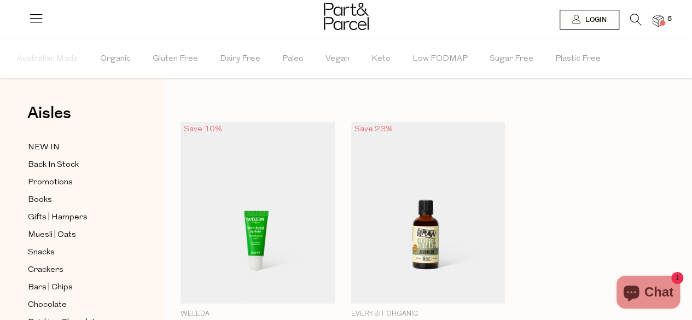
click at [637, 20] on icon at bounding box center [635, 20] width 11 height 12
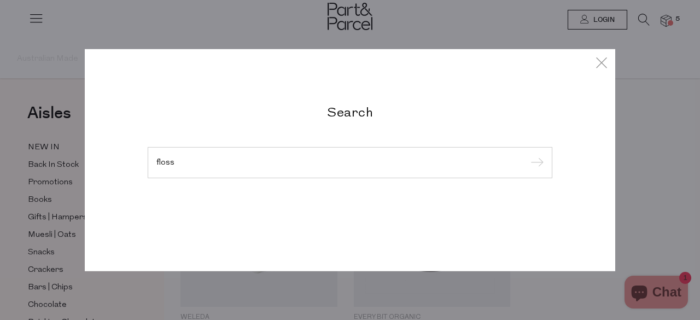
type input "floss"
click at [527, 155] on input "submit" at bounding box center [535, 163] width 16 height 16
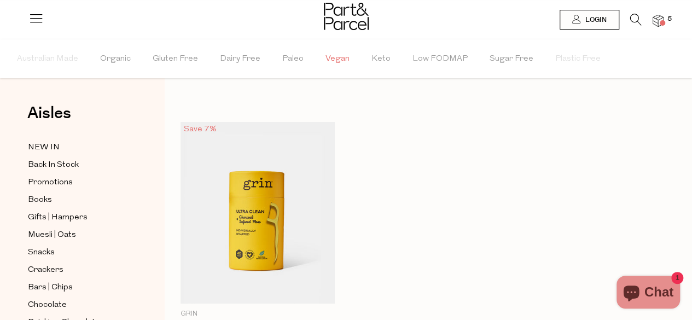
click at [330, 57] on span "Vegan" at bounding box center [338, 59] width 24 height 38
click at [330, 57] on span "Vegan" at bounding box center [338, 58] width 30 height 11
click at [329, 63] on span "Vegan" at bounding box center [338, 59] width 24 height 38
drag, startPoint x: 329, startPoint y: 63, endPoint x: 307, endPoint y: 74, distance: 24.2
click at [307, 74] on li "Paleo" at bounding box center [303, 58] width 43 height 39
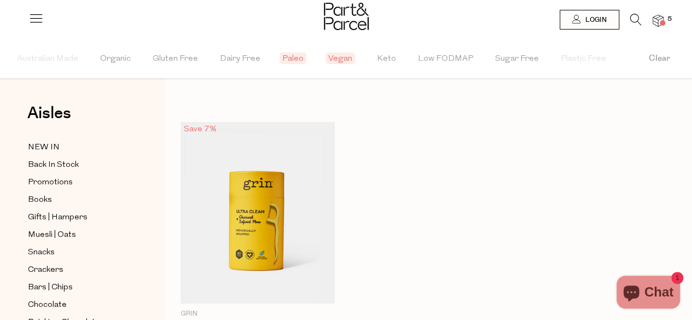
click at [659, 25] on img at bounding box center [658, 21] width 11 height 13
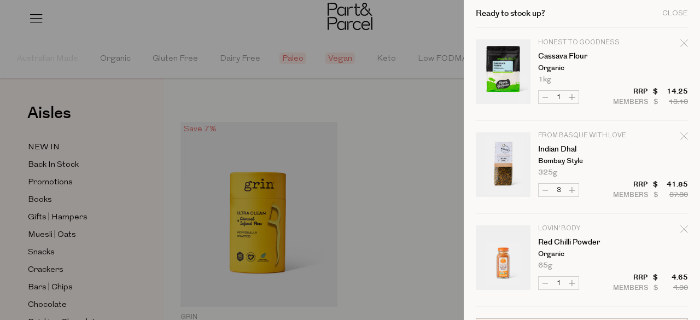
click at [417, 166] on div at bounding box center [350, 160] width 700 height 320
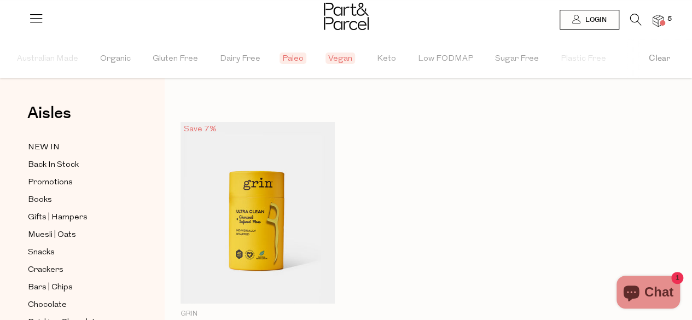
click at [640, 15] on icon at bounding box center [635, 20] width 11 height 12
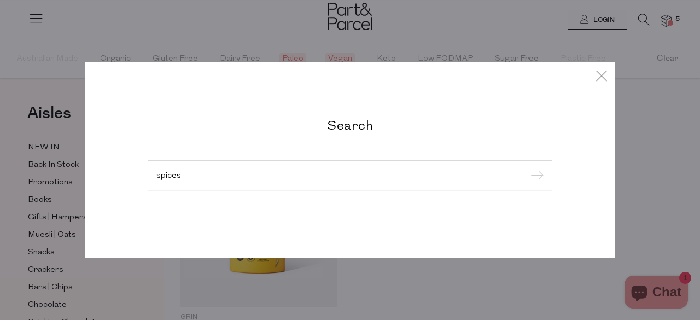
type input "spices"
click at [527, 168] on input "submit" at bounding box center [535, 176] width 16 height 16
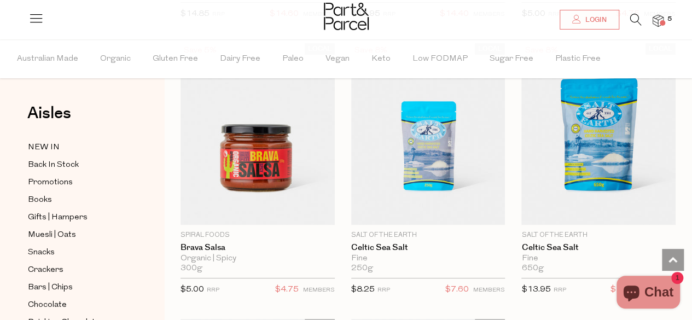
scroll to position [4230, 0]
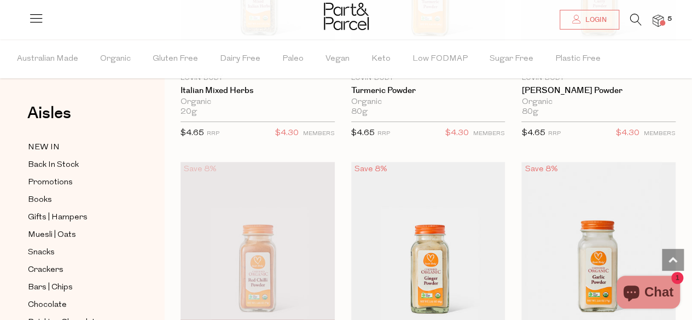
scroll to position [8713, 0]
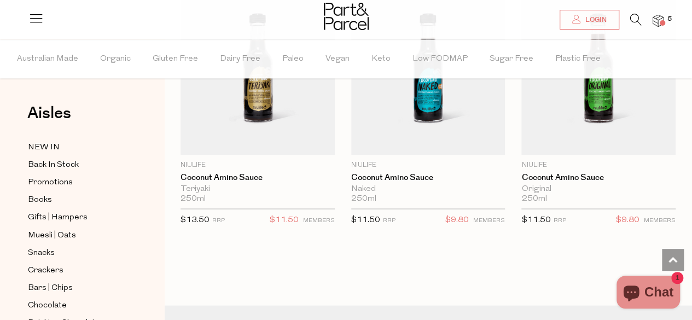
scroll to position [11186, 0]
click at [637, 16] on icon at bounding box center [635, 20] width 11 height 12
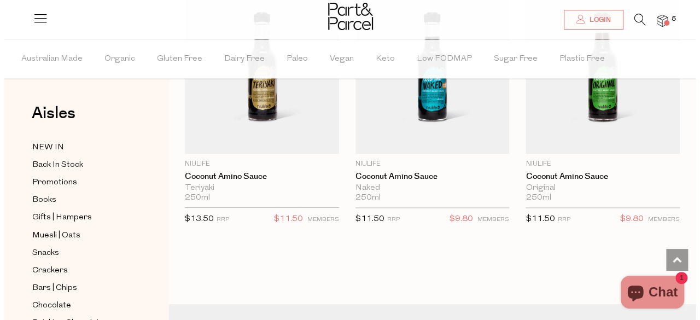
scroll to position [11318, 0]
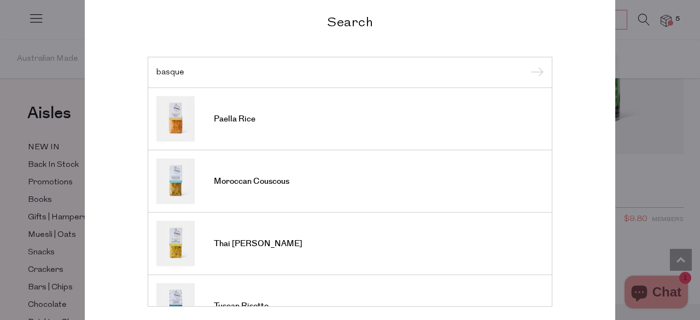
type input "basque"
click at [527, 65] on input "submit" at bounding box center [535, 73] width 16 height 16
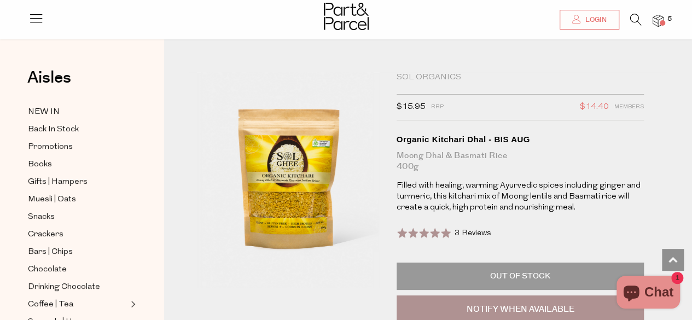
scroll to position [2259, 0]
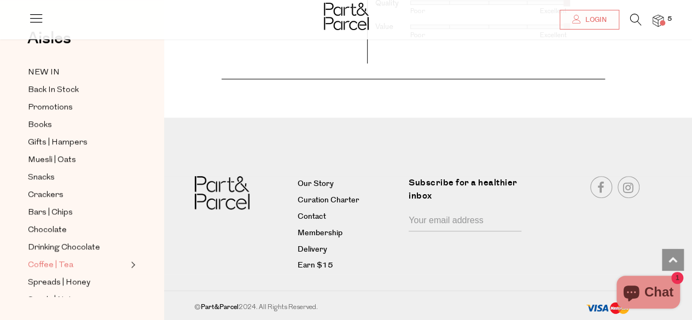
click at [65, 262] on span "Coffee | Tea" at bounding box center [50, 265] width 45 height 13
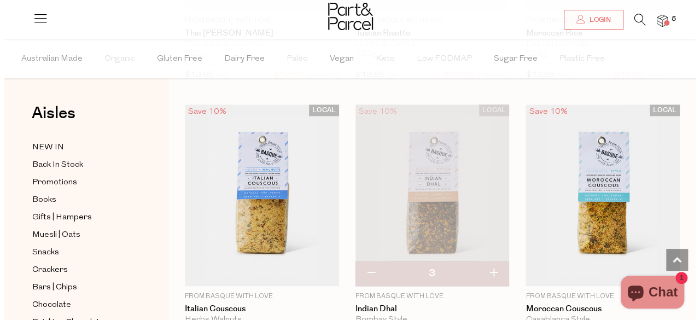
scroll to position [77, 0]
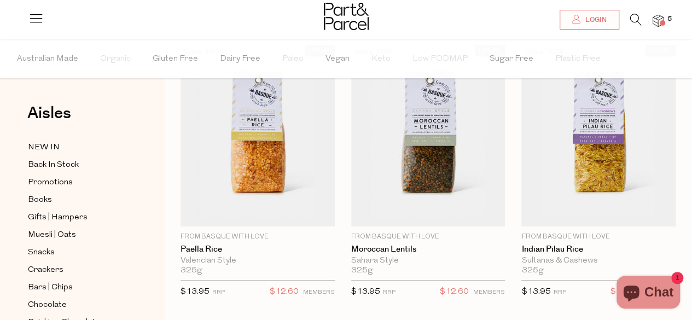
click at [657, 17] on img at bounding box center [658, 21] width 11 height 13
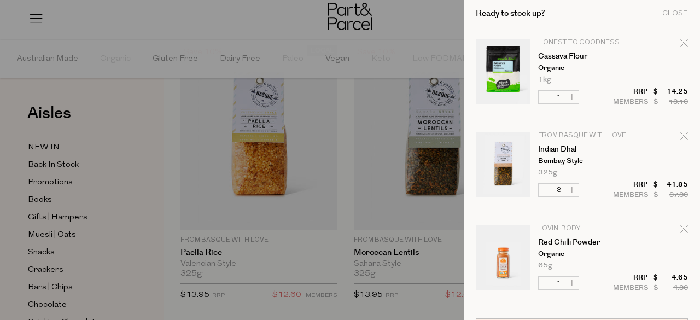
click at [420, 44] on div at bounding box center [350, 160] width 700 height 320
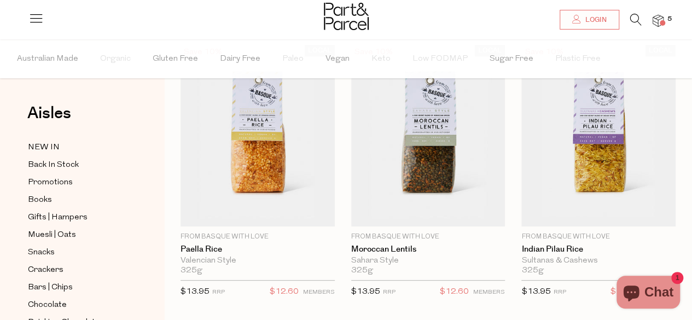
click at [632, 22] on icon at bounding box center [635, 20] width 11 height 12
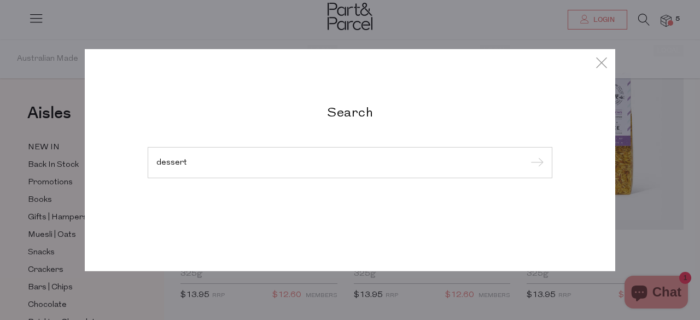
type input "dessert"
click at [527, 155] on input "submit" at bounding box center [535, 163] width 16 height 16
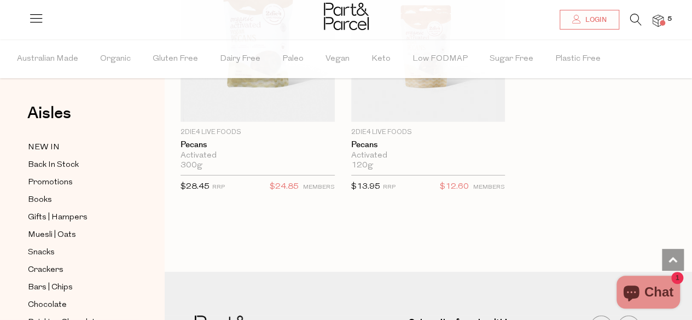
scroll to position [1664, 0]
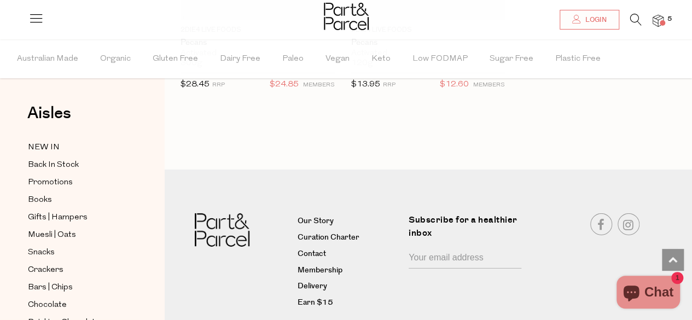
click at [682, 289] on div "Chat 1" at bounding box center [648, 292] width 70 height 33
click at [667, 19] on span "5" at bounding box center [670, 19] width 10 height 10
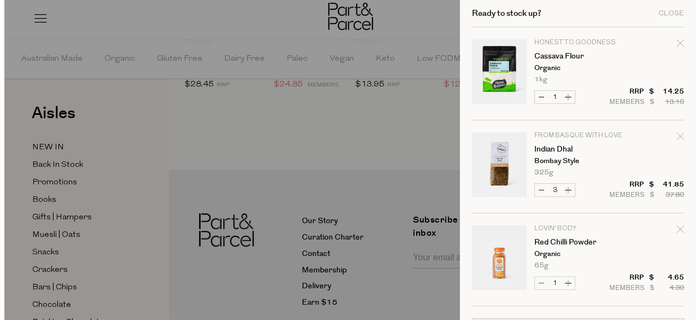
scroll to position [1680, 0]
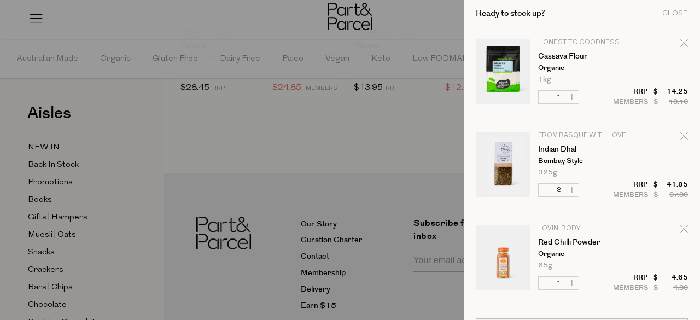
click at [549, 227] on p "Lovin' Body" at bounding box center [580, 228] width 85 height 7
click at [344, 114] on div at bounding box center [350, 160] width 700 height 320
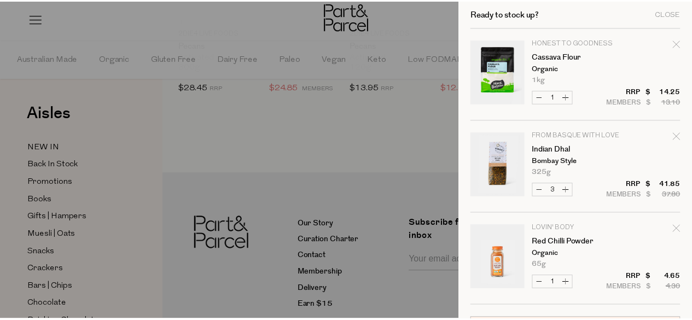
scroll to position [1664, 0]
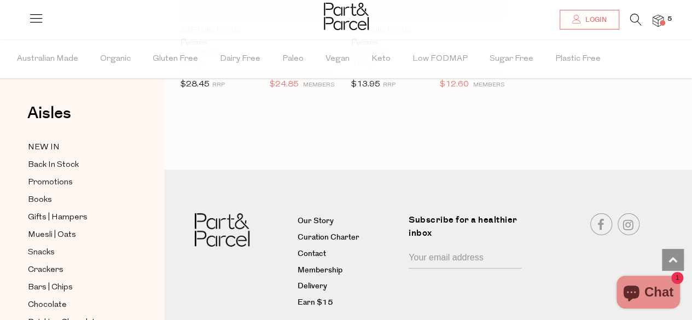
click at [635, 22] on icon at bounding box center [635, 20] width 11 height 12
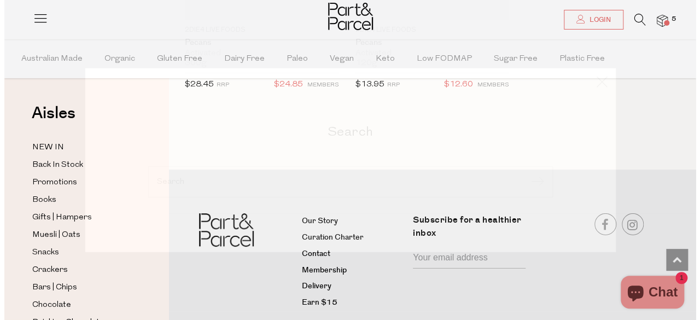
scroll to position [1680, 0]
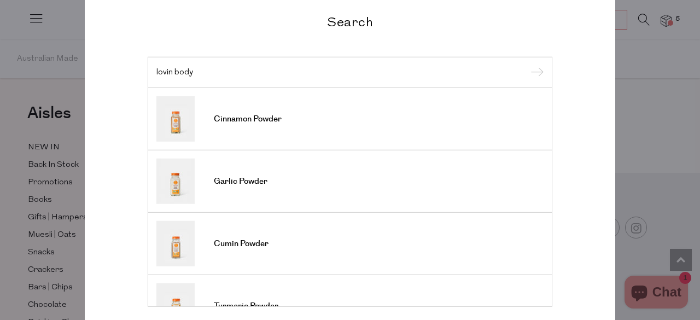
type input "lovin body"
click at [527, 65] on input "submit" at bounding box center [535, 73] width 16 height 16
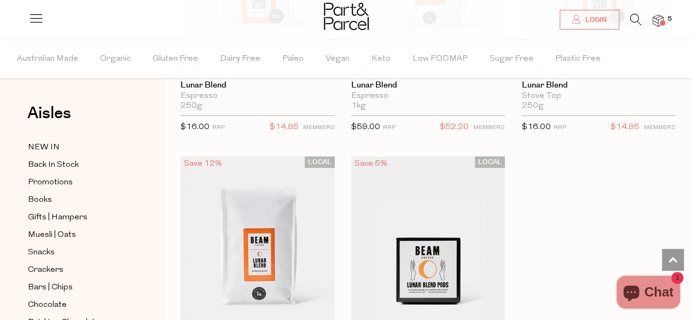
scroll to position [8349, 0]
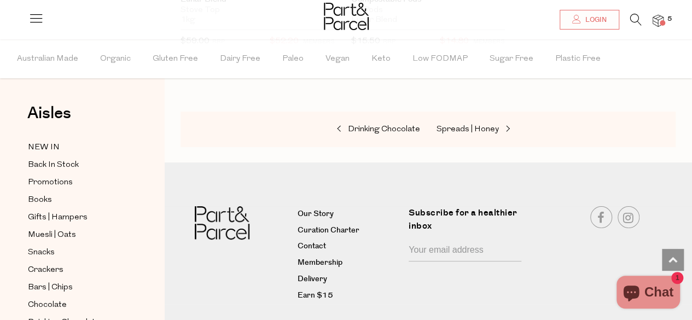
click at [651, 301] on button "Chat 1" at bounding box center [648, 292] width 63 height 33
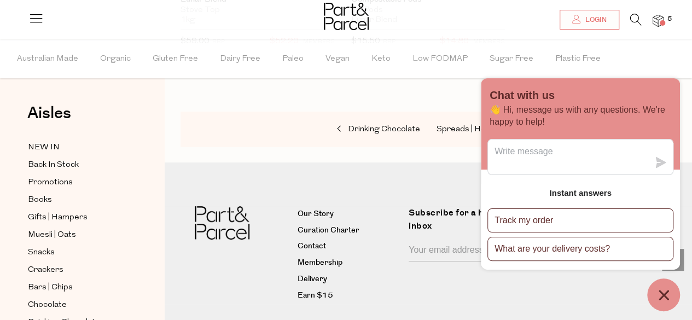
click at [470, 255] on div "Subscribe for a healthier inbox Sub Submit" at bounding box center [468, 255] width 119 height 98
click at [672, 283] on button "Chat window" at bounding box center [663, 294] width 33 height 33
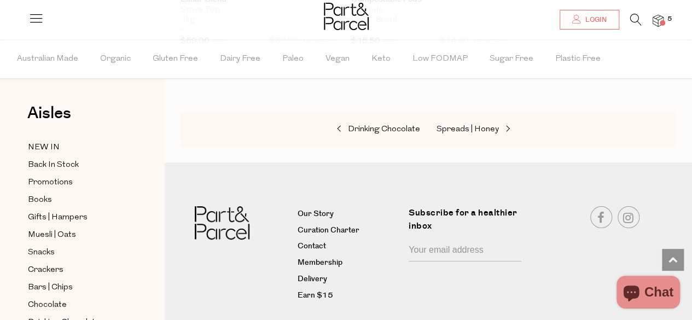
click at [672, 283] on button "Chat" at bounding box center [648, 292] width 63 height 33
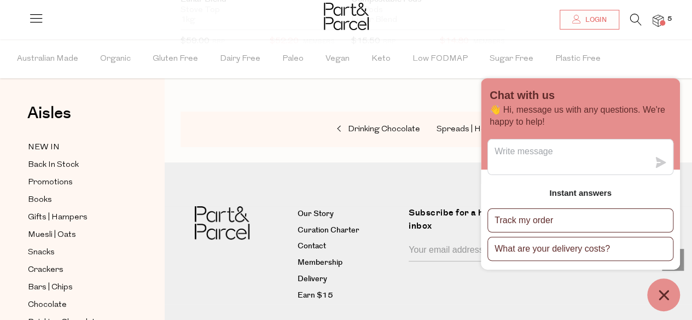
click at [663, 293] on icon "Chat window" at bounding box center [663, 295] width 17 height 17
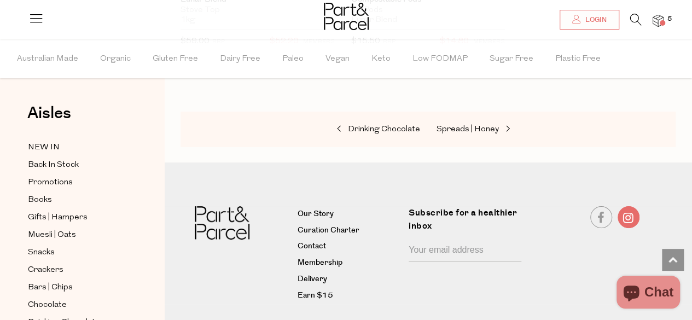
click at [628, 206] on link at bounding box center [629, 217] width 22 height 22
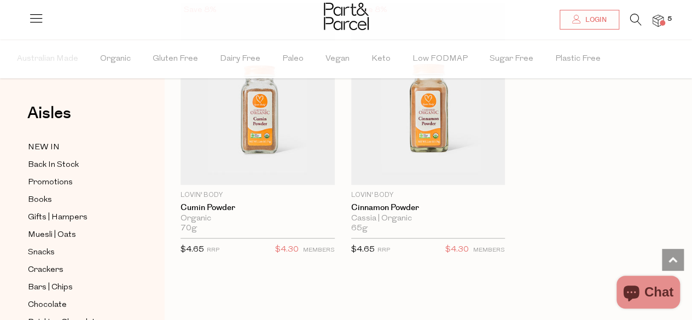
scroll to position [2474, 0]
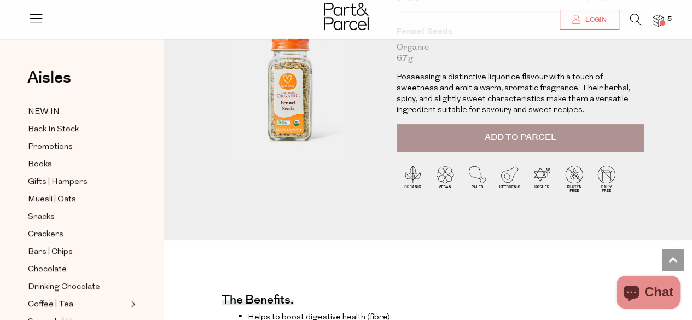
scroll to position [11, 0]
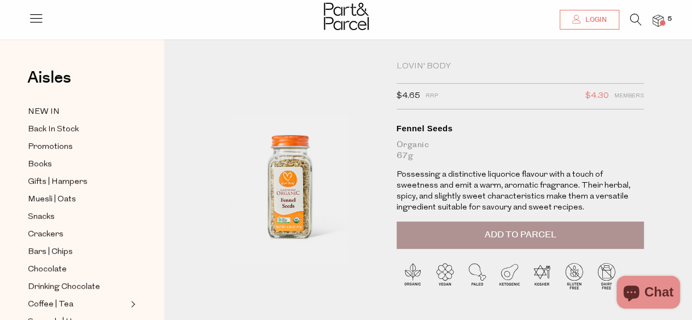
click at [460, 227] on button "Add to Parcel" at bounding box center [521, 235] width 248 height 27
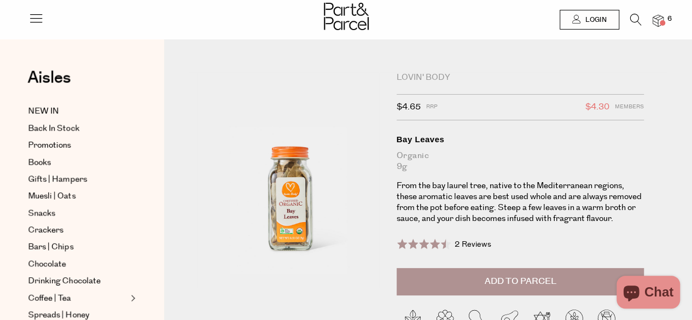
click at [658, 18] on img at bounding box center [658, 21] width 11 height 13
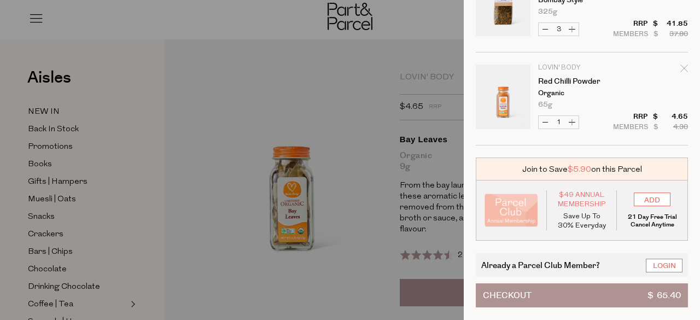
scroll to position [261, 0]
click at [601, 283] on button "Checkout $ 65.40" at bounding box center [582, 295] width 212 height 24
